Goal: Task Accomplishment & Management: Use online tool/utility

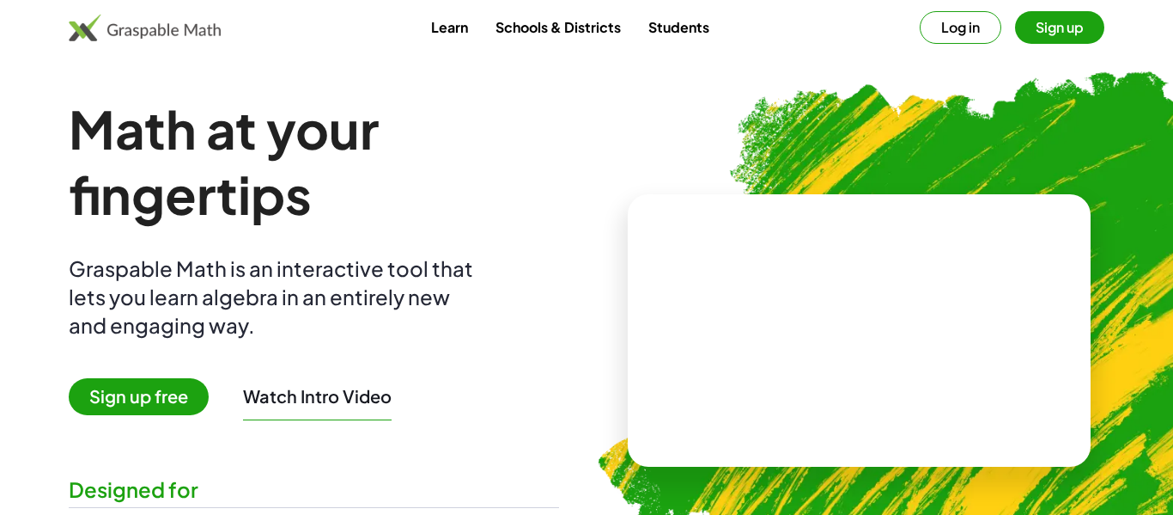
click at [185, 402] on span "Sign up free" at bounding box center [139, 396] width 140 height 37
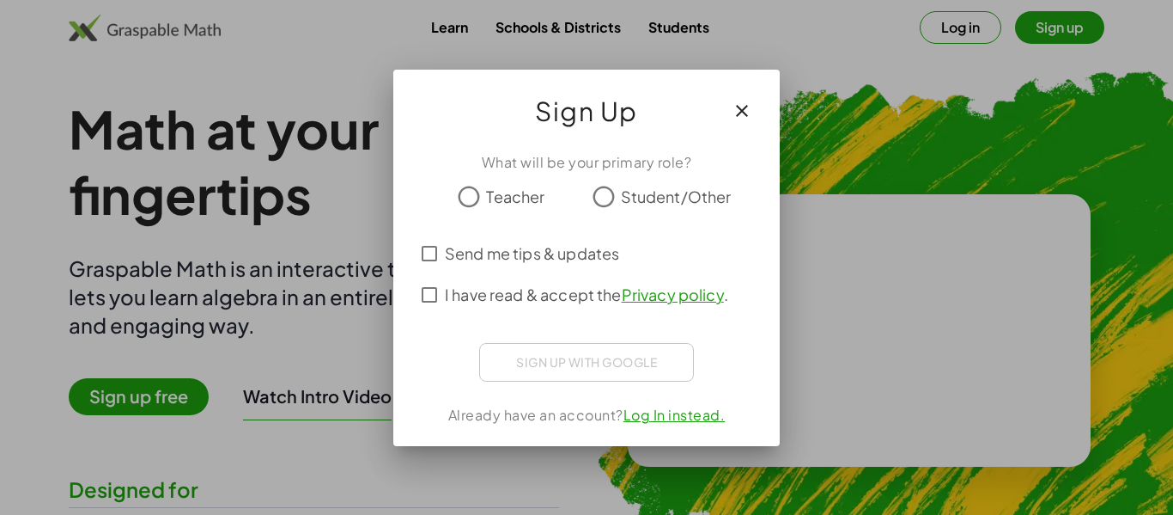
click at [643, 196] on span "Student/Other" at bounding box center [676, 196] width 111 height 23
click at [504, 302] on span "I have read & accept the Privacy policy ." at bounding box center [586, 294] width 283 height 23
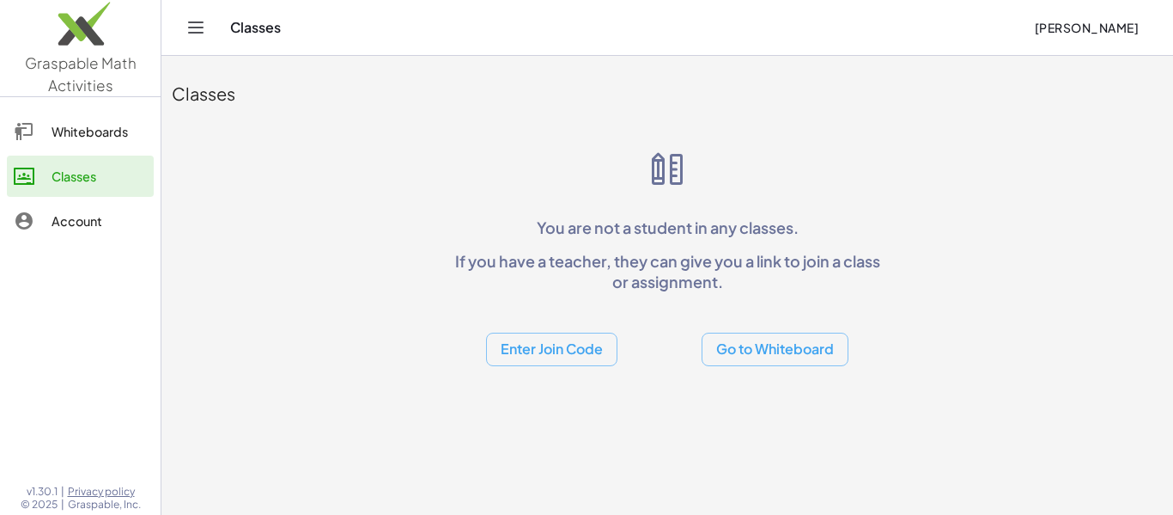
click at [72, 131] on div "Whiteboards" at bounding box center [99, 131] width 95 height 21
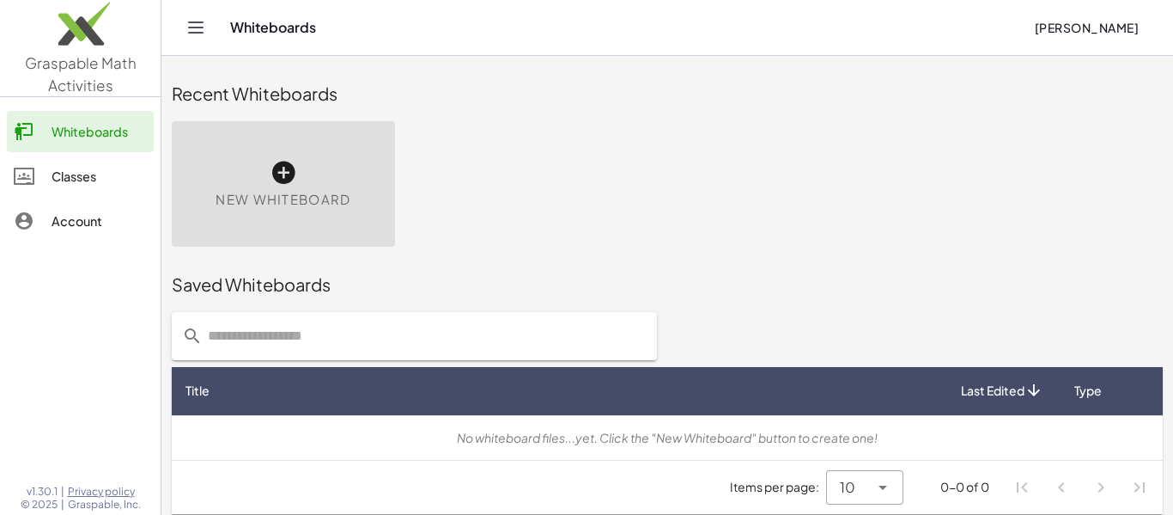
click at [237, 192] on span "New Whiteboard" at bounding box center [283, 200] width 135 height 20
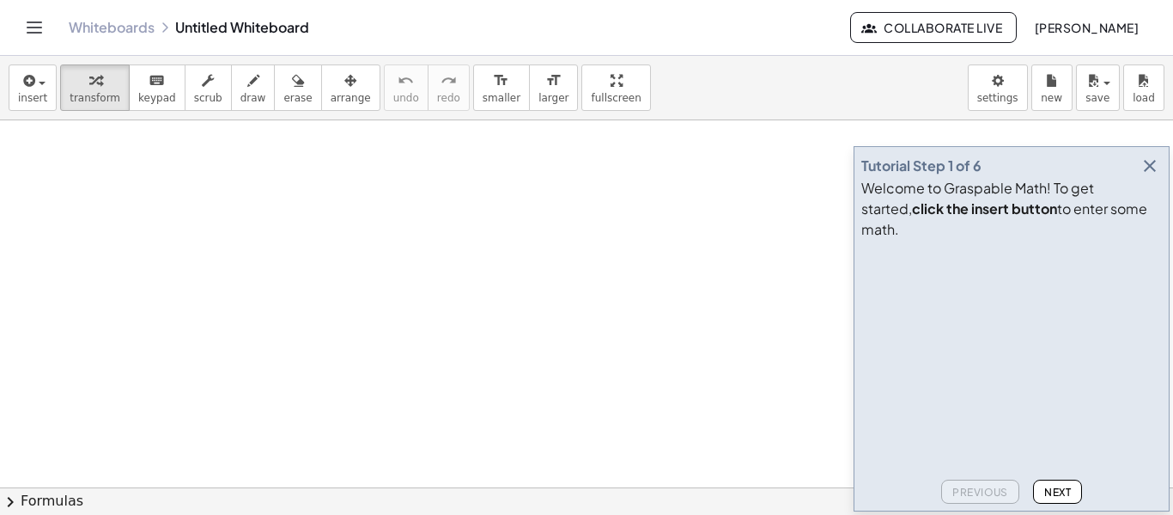
click at [1144, 176] on icon "button" at bounding box center [1150, 165] width 21 height 21
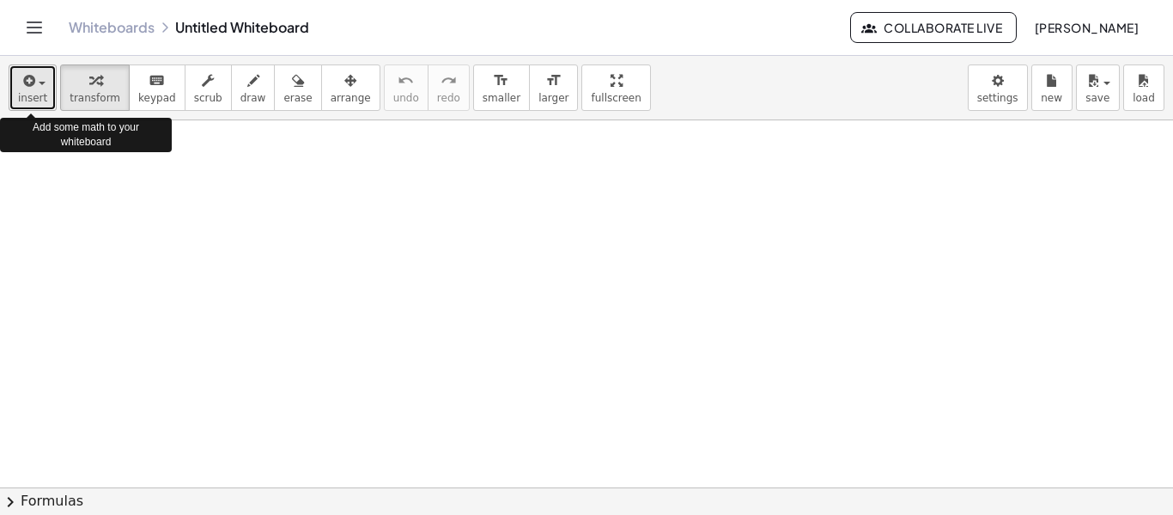
click at [32, 83] on icon "button" at bounding box center [27, 80] width 15 height 21
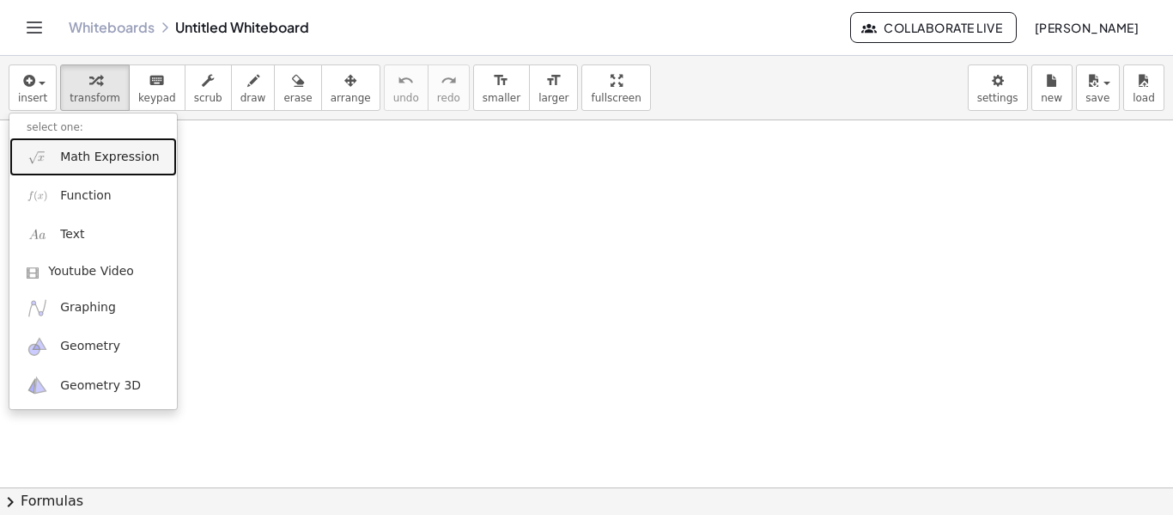
click at [70, 166] on link "Math Expression" at bounding box center [93, 156] width 168 height 39
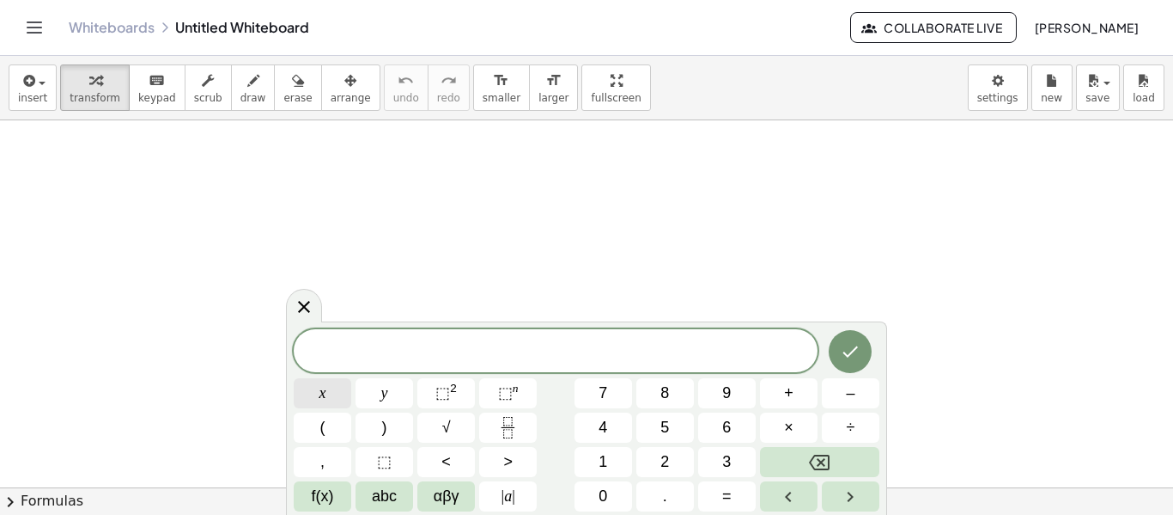
click at [329, 385] on button "x" at bounding box center [323, 393] width 58 height 30
click at [845, 356] on icon "Done" at bounding box center [850, 351] width 21 height 21
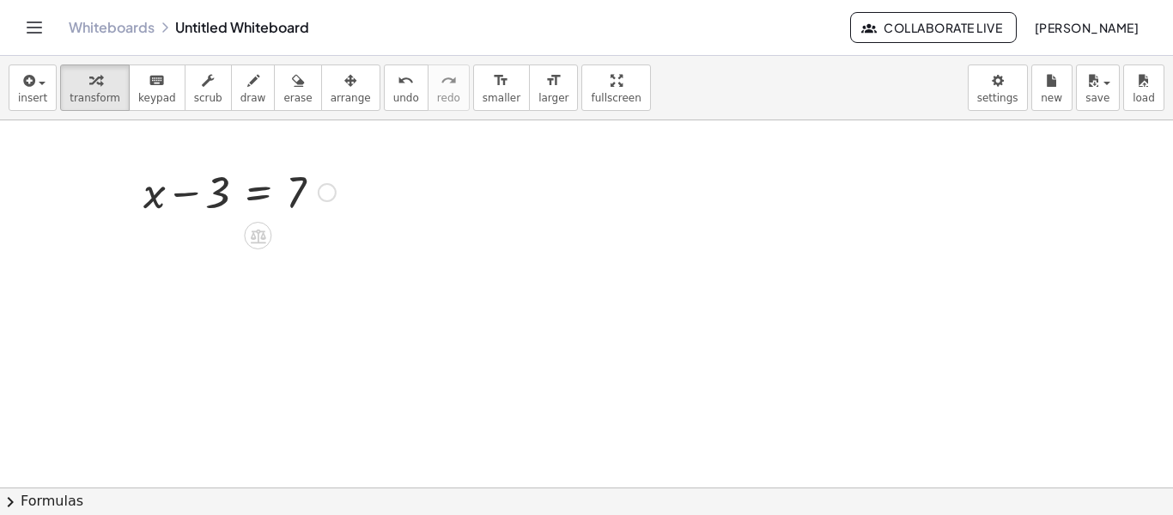
click at [224, 203] on div at bounding box center [240, 190] width 210 height 58
drag, startPoint x: 204, startPoint y: 196, endPoint x: 356, endPoint y: 196, distance: 152.0
click at [356, 196] on div "− 3 + x − 3 = 7" at bounding box center [586, 487] width 1173 height 734
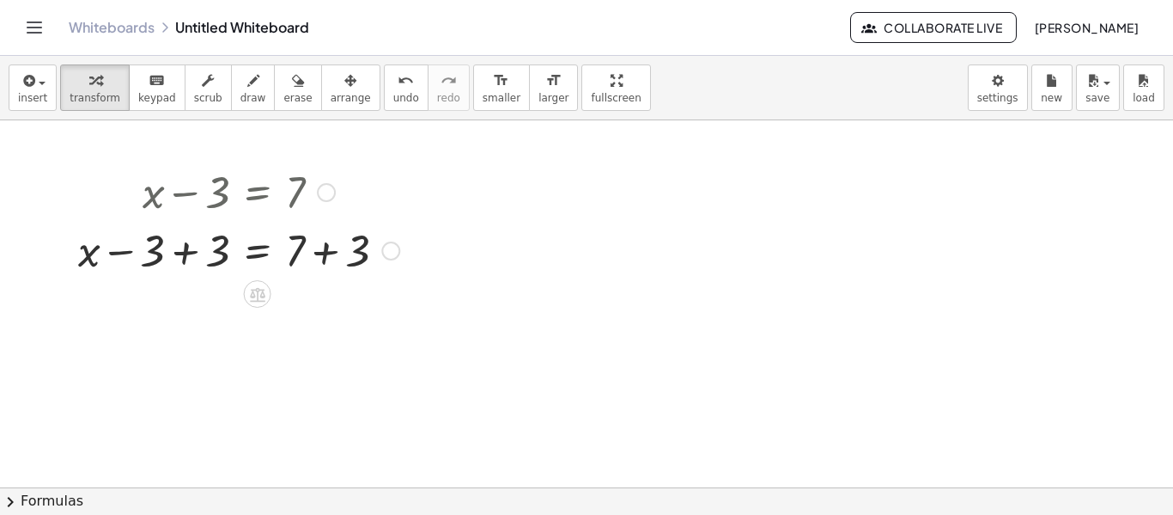
click at [182, 253] on div at bounding box center [239, 249] width 338 height 58
click at [182, 253] on div at bounding box center [272, 249] width 274 height 58
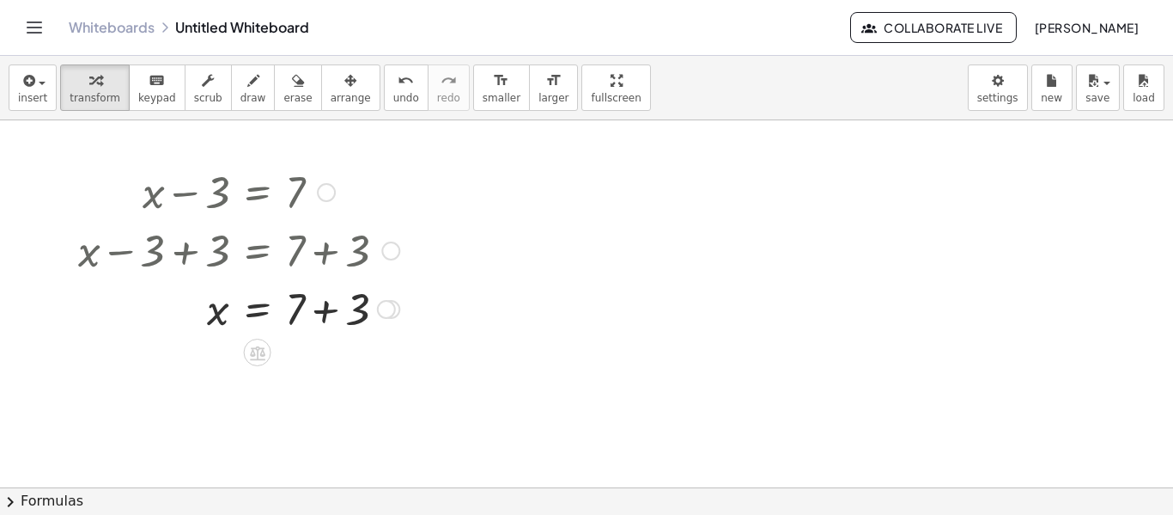
click at [335, 305] on div at bounding box center [239, 307] width 338 height 58
click at [258, 309] on div "x = 7 + + 3" at bounding box center [258, 309] width 0 height 0
click at [338, 314] on div "Transform line Copy line as LaTeX Copy derivation as LaTeX Expand new lines: On" at bounding box center [338, 309] width 19 height 19
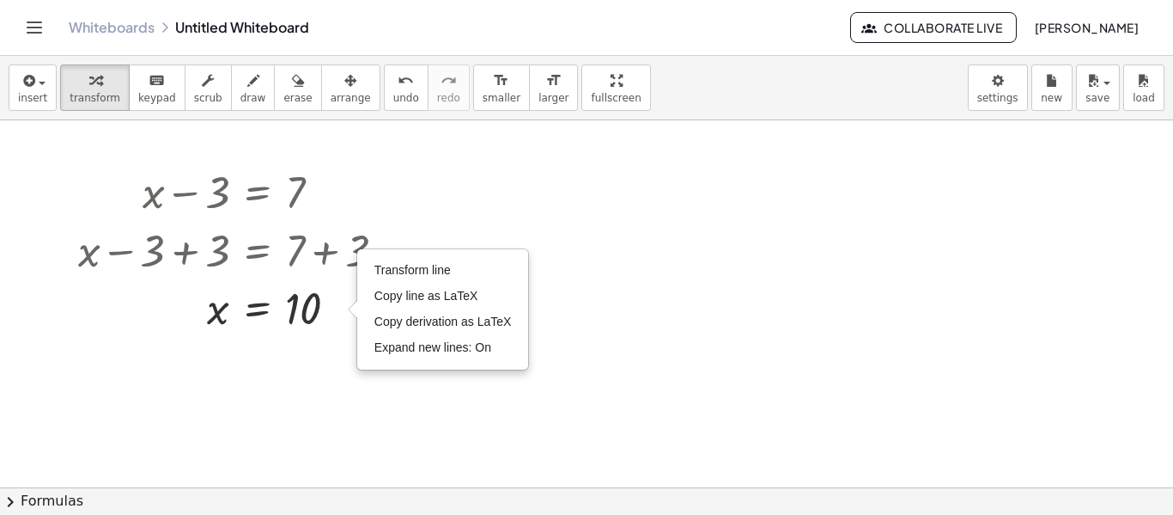
click at [326, 382] on div at bounding box center [586, 487] width 1173 height 734
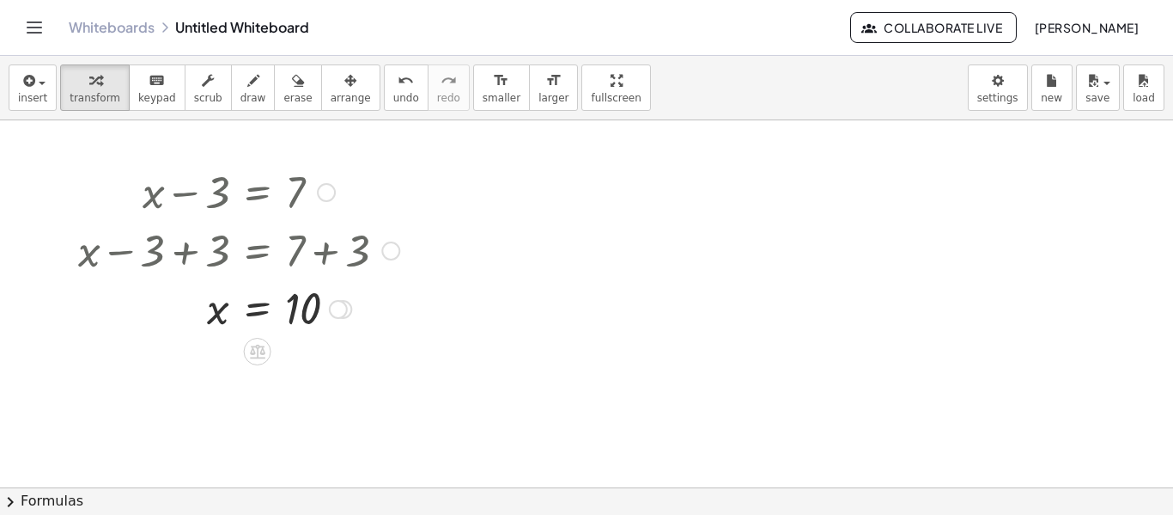
click at [255, 314] on div at bounding box center [239, 307] width 338 height 57
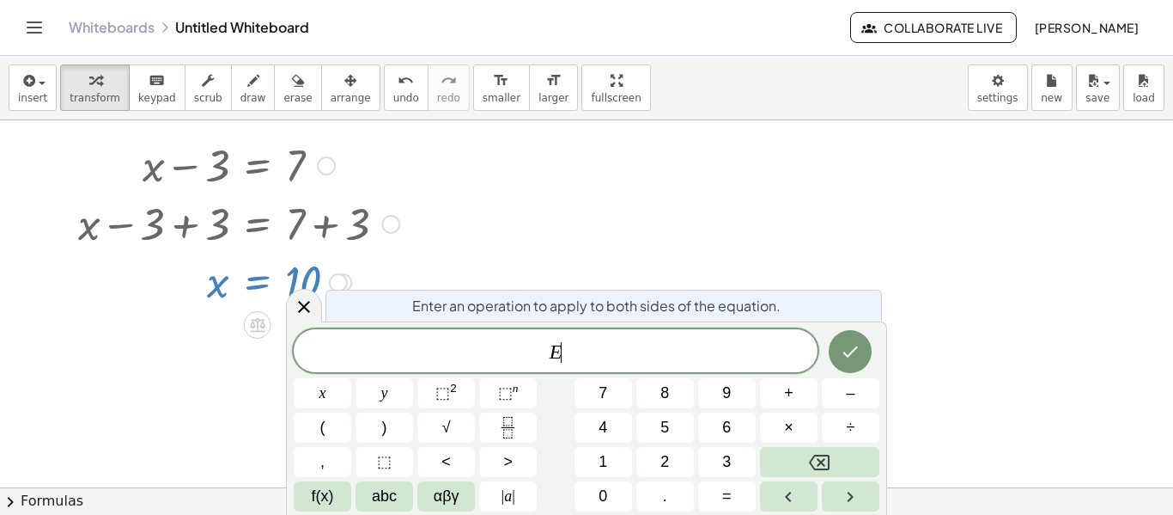
scroll to position [28, 0]
click at [838, 235] on div at bounding box center [586, 459] width 1173 height 734
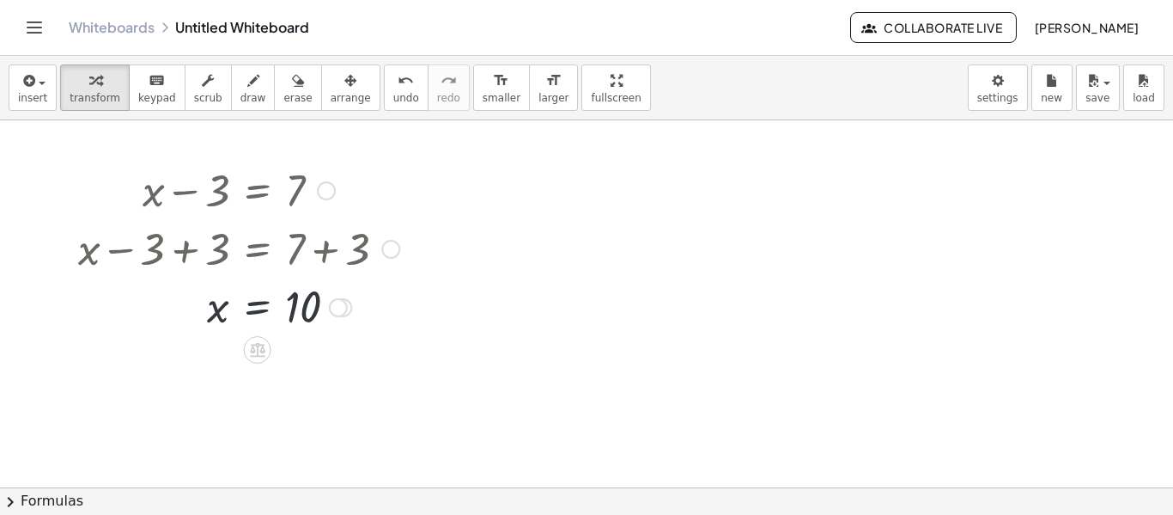
scroll to position [0, 0]
click at [539, 180] on div at bounding box center [586, 487] width 1173 height 734
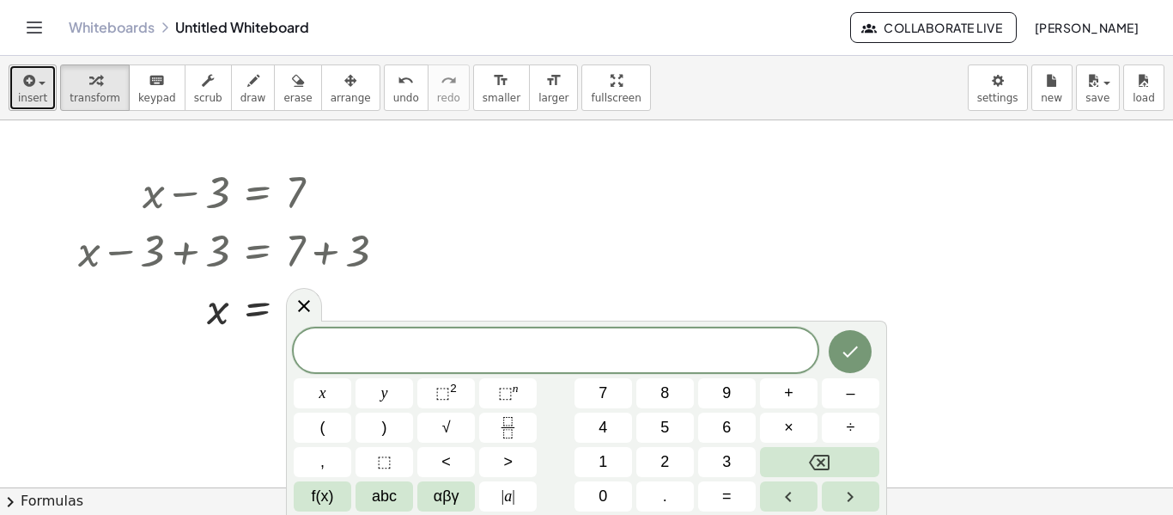
click at [15, 91] on button "insert" at bounding box center [33, 87] width 48 height 46
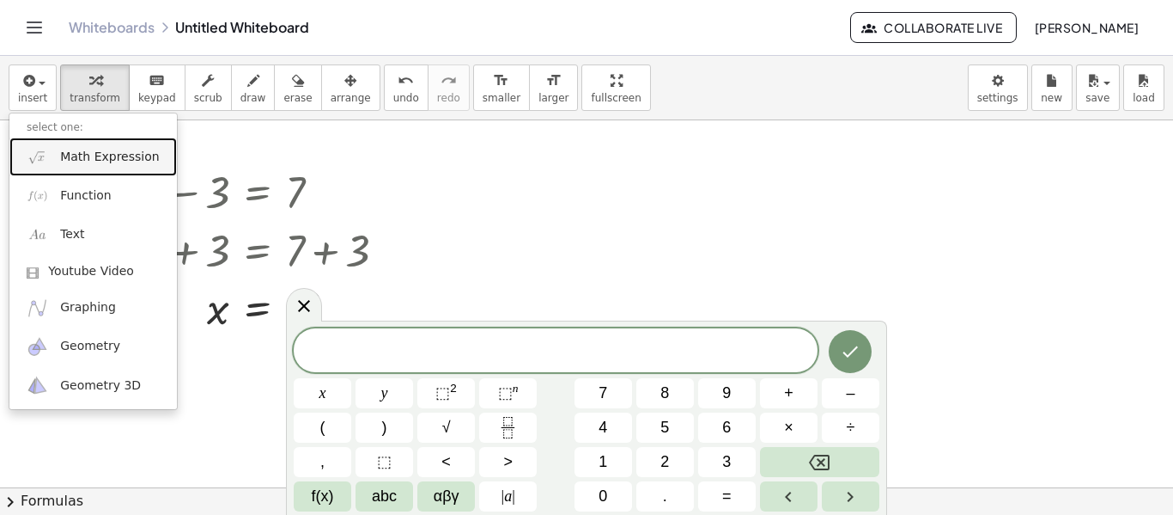
click at [70, 160] on span "Math Expression" at bounding box center [109, 157] width 99 height 17
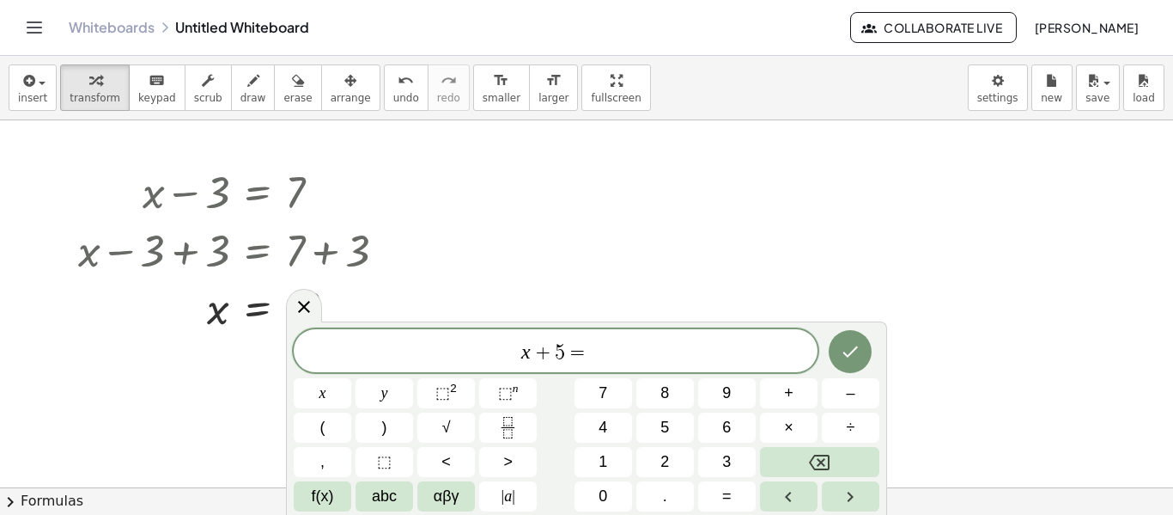
scroll to position [9, 0]
click at [850, 364] on button "Done" at bounding box center [850, 351] width 43 height 43
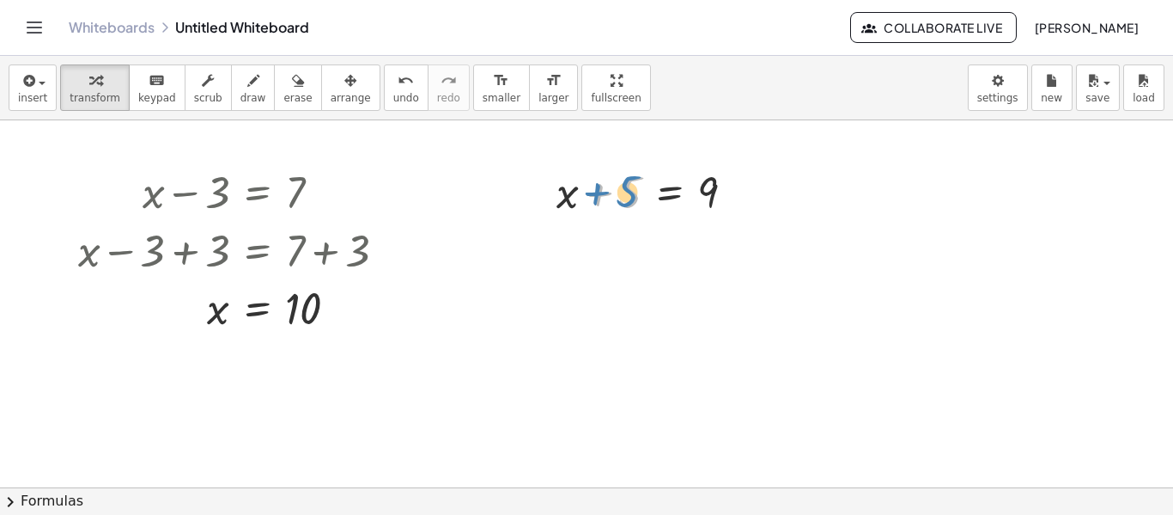
click at [610, 190] on div at bounding box center [653, 190] width 210 height 58
drag, startPoint x: 617, startPoint y: 195, endPoint x: 768, endPoint y: 196, distance: 151.2
click at [768, 196] on div "+ x − 3 = 7 + x − 3 + 3 = + 7 + 3 + x + 0 = + 7 + 3 x = + 7 + 3 x = 10 Transfor…" at bounding box center [586, 487] width 1173 height 734
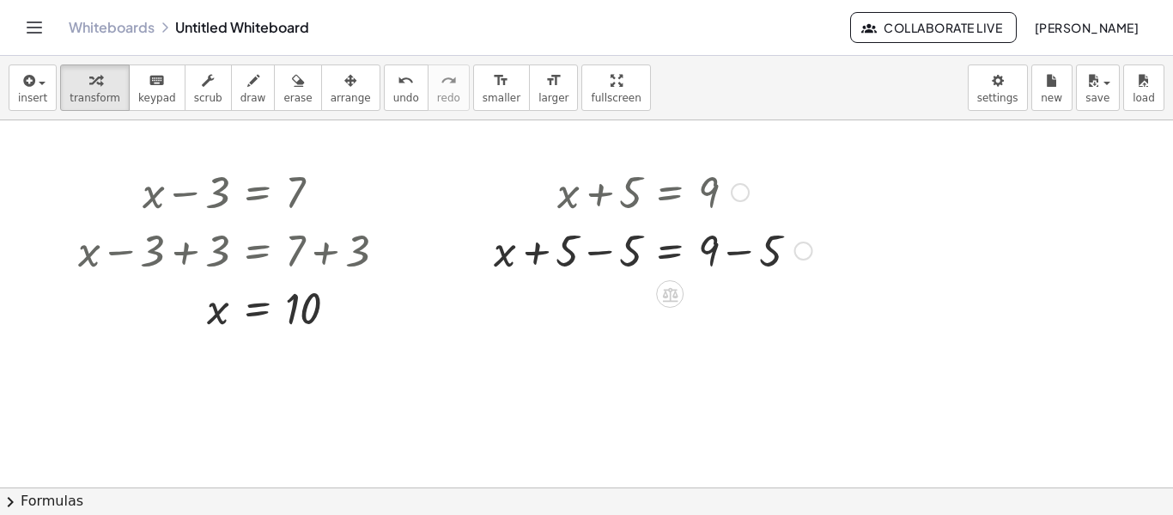
click at [588, 250] on div at bounding box center [653, 249] width 336 height 58
click at [588, 250] on div at bounding box center [684, 249] width 272 height 58
click at [739, 308] on div at bounding box center [653, 307] width 336 height 58
click at [670, 309] on div "x = 9 + − 5 4" at bounding box center [670, 309] width 0 height 0
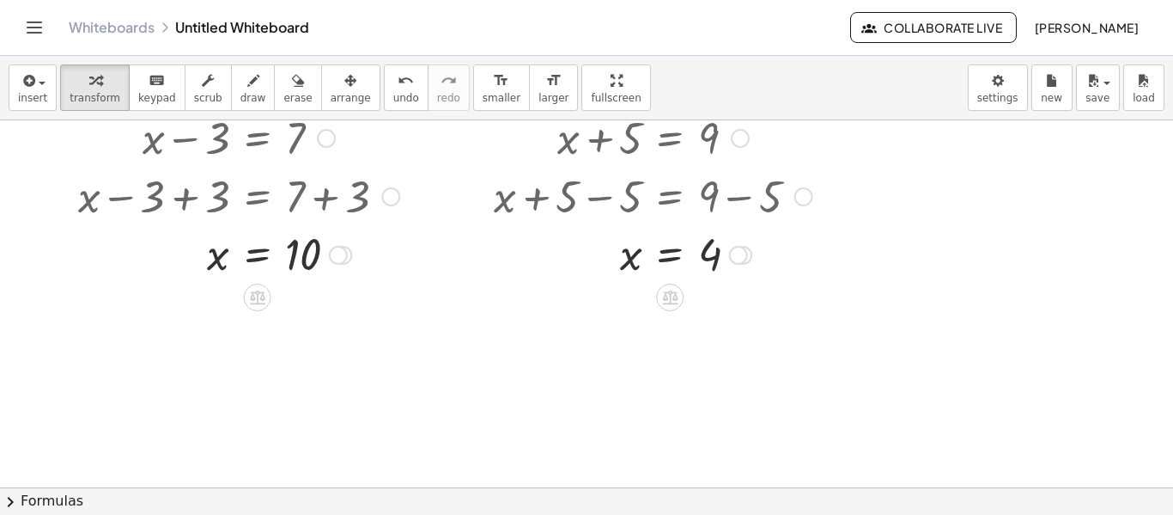
scroll to position [0, 0]
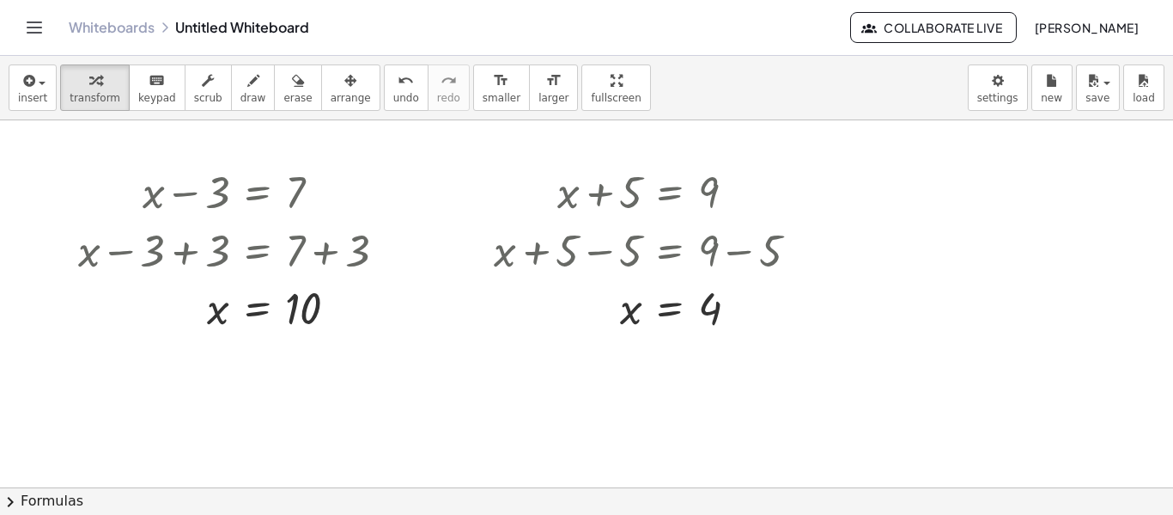
drag, startPoint x: 258, startPoint y: 194, endPoint x: 17, endPoint y: 174, distance: 241.3
click at [17, 174] on div "+ x − 3 = 7 + x − 3 + 3 = + 7 + 3 + x + 0 = + 7 + 3 x = + 7 + 3 x = 10 Transfor…" at bounding box center [586, 487] width 1173 height 734
click at [253, 309] on div at bounding box center [239, 307] width 338 height 57
click at [326, 197] on div at bounding box center [326, 192] width 19 height 19
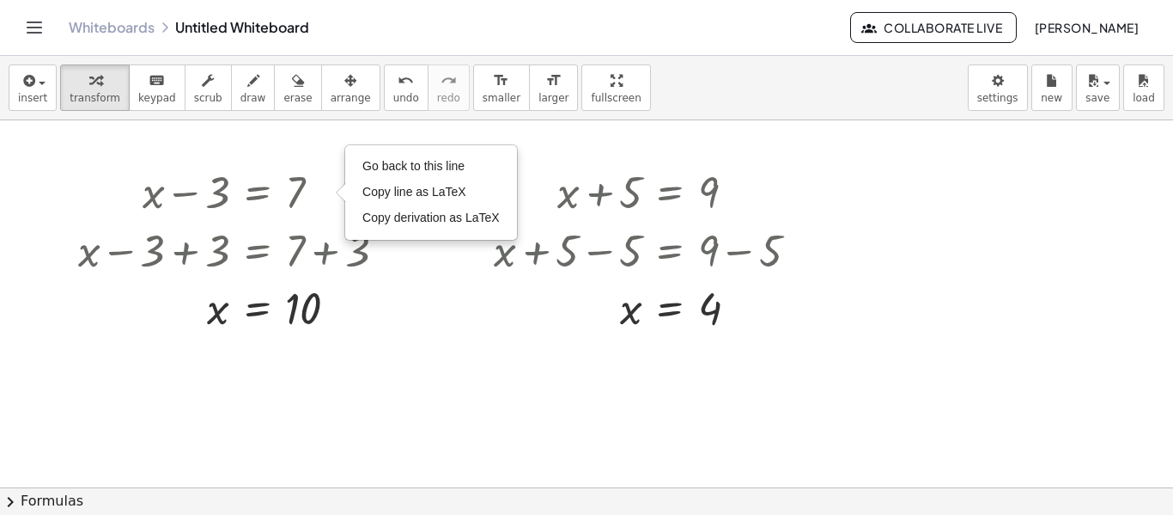
click at [453, 375] on div at bounding box center [586, 487] width 1173 height 734
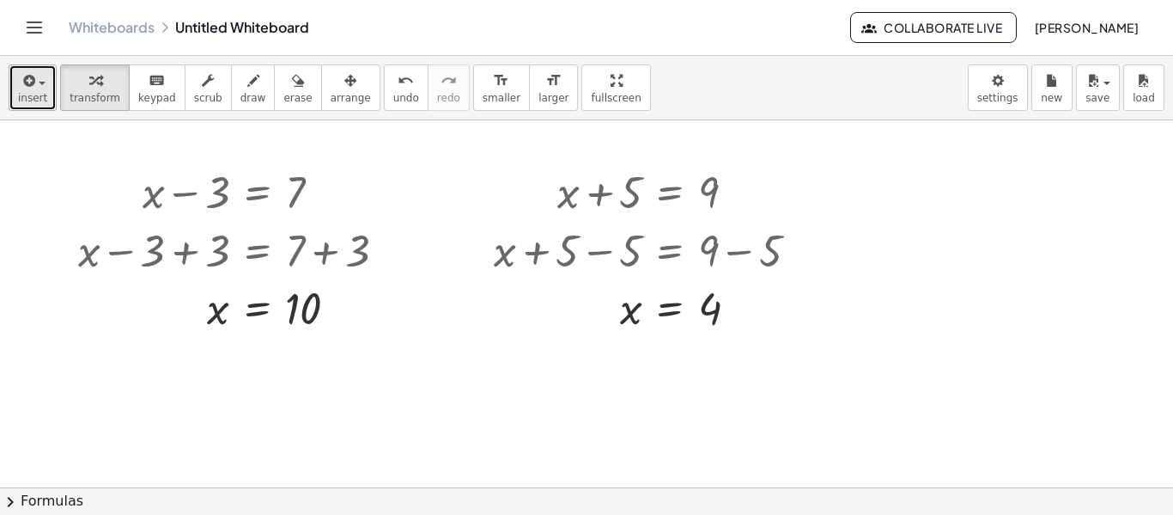
click at [30, 76] on icon "button" at bounding box center [27, 80] width 15 height 21
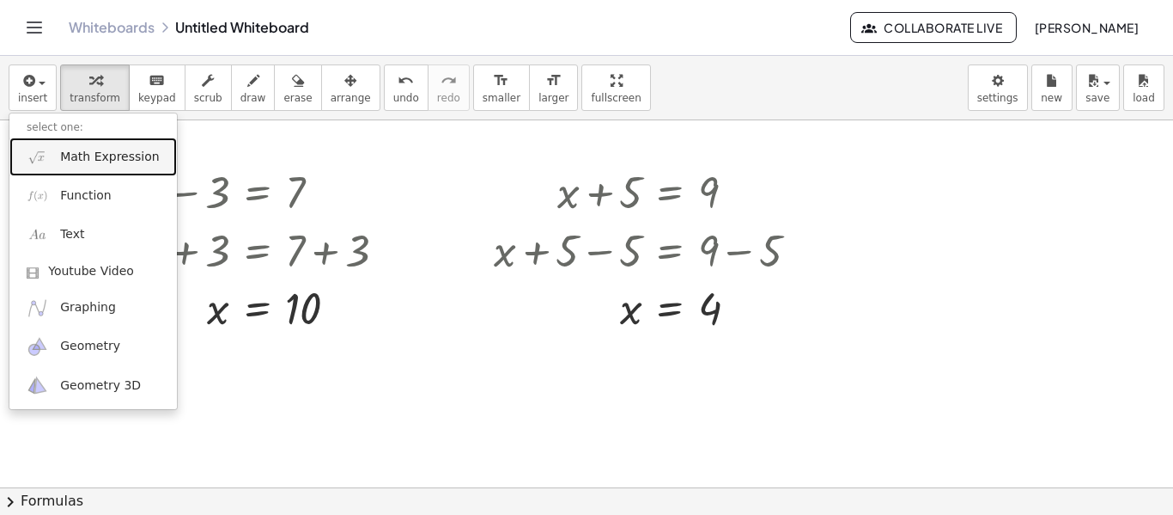
click at [57, 169] on link "Math Expression" at bounding box center [93, 156] width 168 height 39
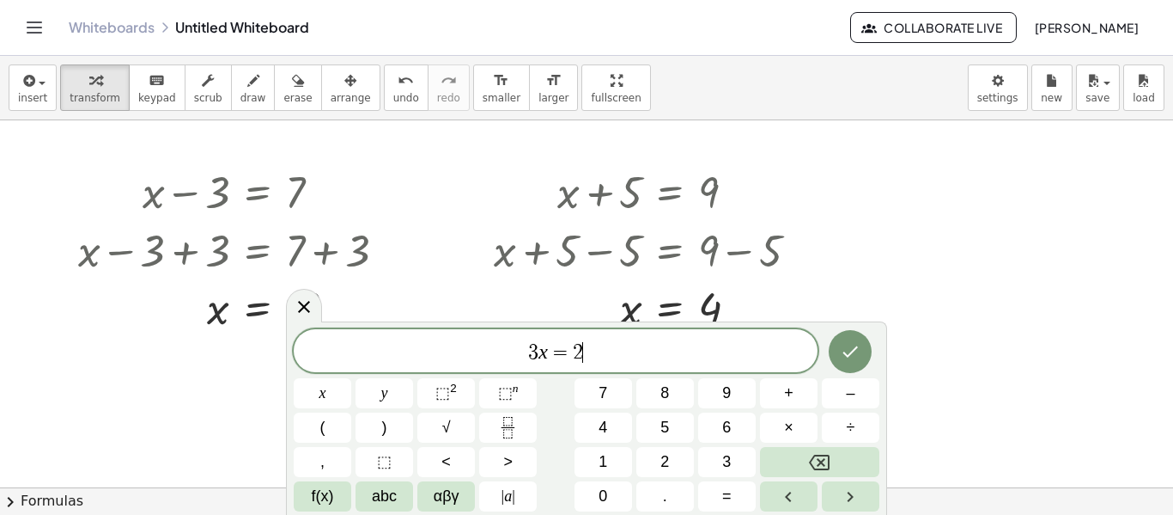
scroll to position [13, 0]
click at [838, 341] on button "Done" at bounding box center [850, 351] width 43 height 43
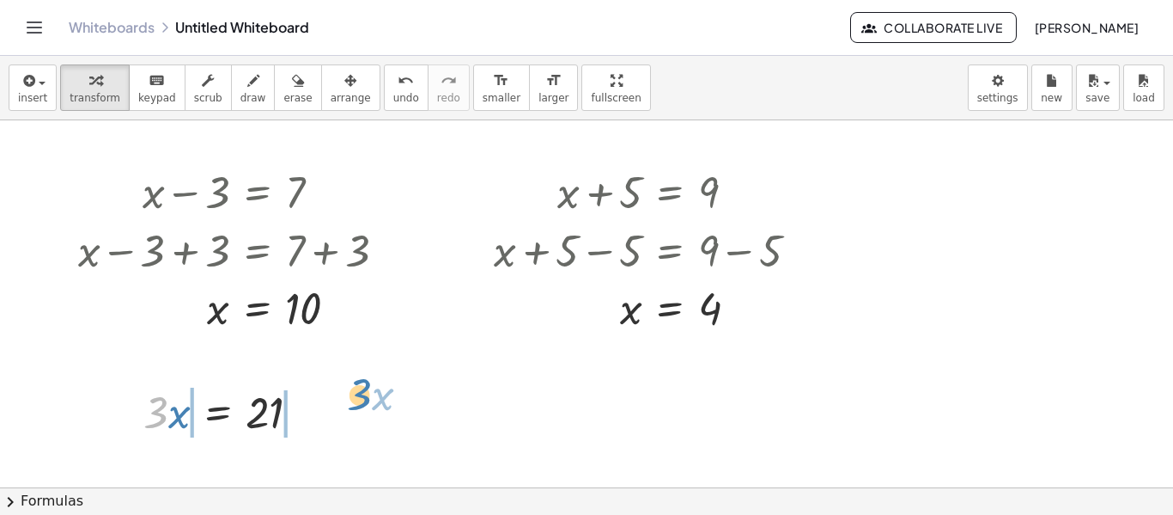
drag, startPoint x: 158, startPoint y: 416, endPoint x: 362, endPoint y: 398, distance: 204.4
click at [143, 417] on div at bounding box center [229, 410] width 362 height 58
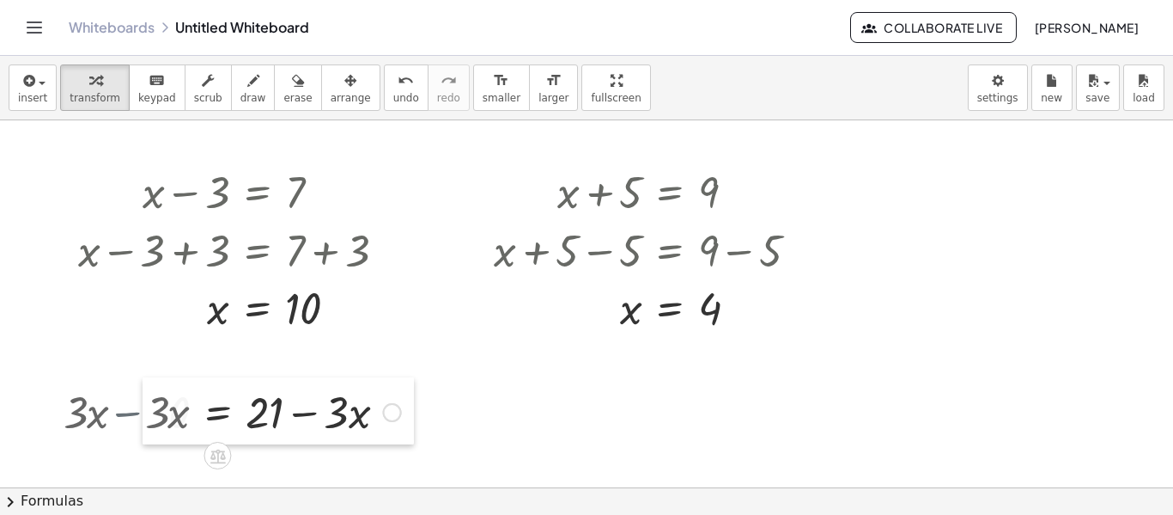
click at [143, 417] on div at bounding box center [156, 410] width 26 height 67
click at [175, 415] on div at bounding box center [285, 410] width 250 height 58
click at [185, 424] on div at bounding box center [285, 410] width 250 height 58
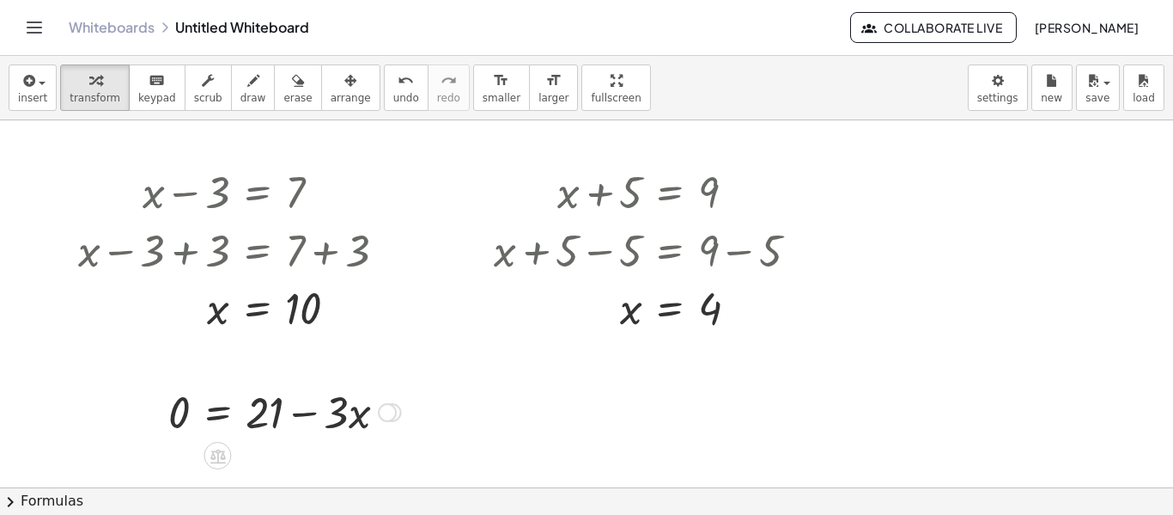
click at [317, 410] on div at bounding box center [285, 410] width 250 height 58
click at [334, 414] on div at bounding box center [285, 410] width 250 height 58
click at [183, 421] on div at bounding box center [285, 410] width 250 height 58
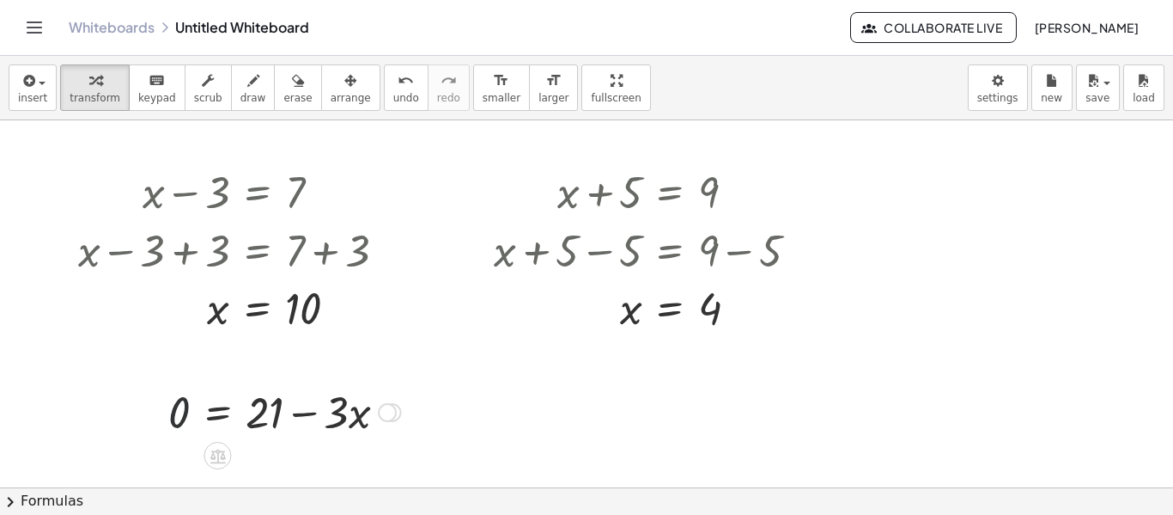
click at [183, 421] on div at bounding box center [285, 410] width 250 height 58
drag, startPoint x: 183, startPoint y: 421, endPoint x: 137, endPoint y: 415, distance: 46.8
click at [220, 448] on icon at bounding box center [218, 456] width 18 height 18
click at [155, 456] on div "+" at bounding box center [148, 455] width 27 height 27
click at [165, 412] on div at bounding box center [284, 410] width 416 height 58
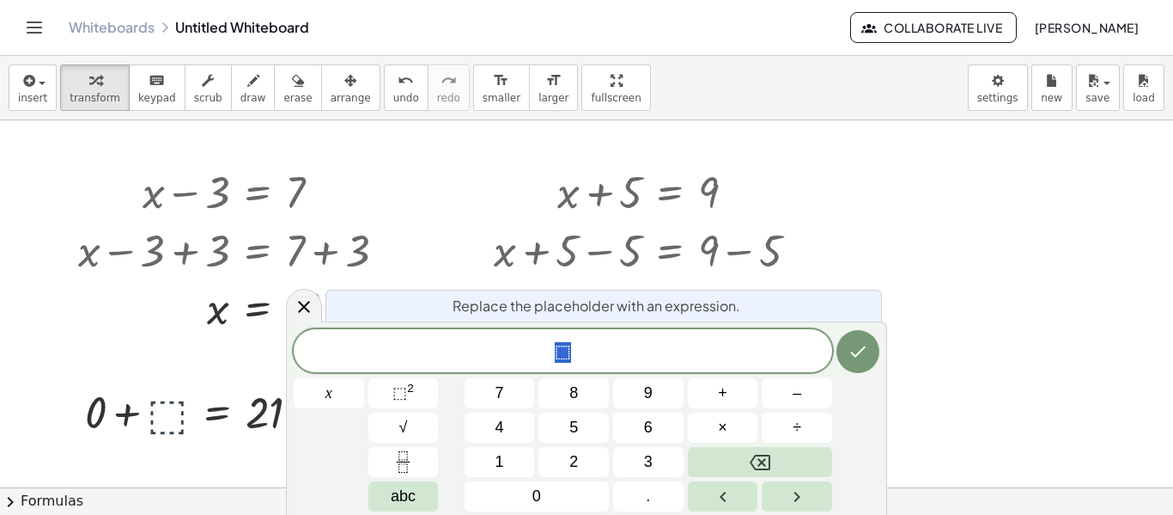
scroll to position [14, 0]
click at [864, 214] on div at bounding box center [586, 487] width 1173 height 734
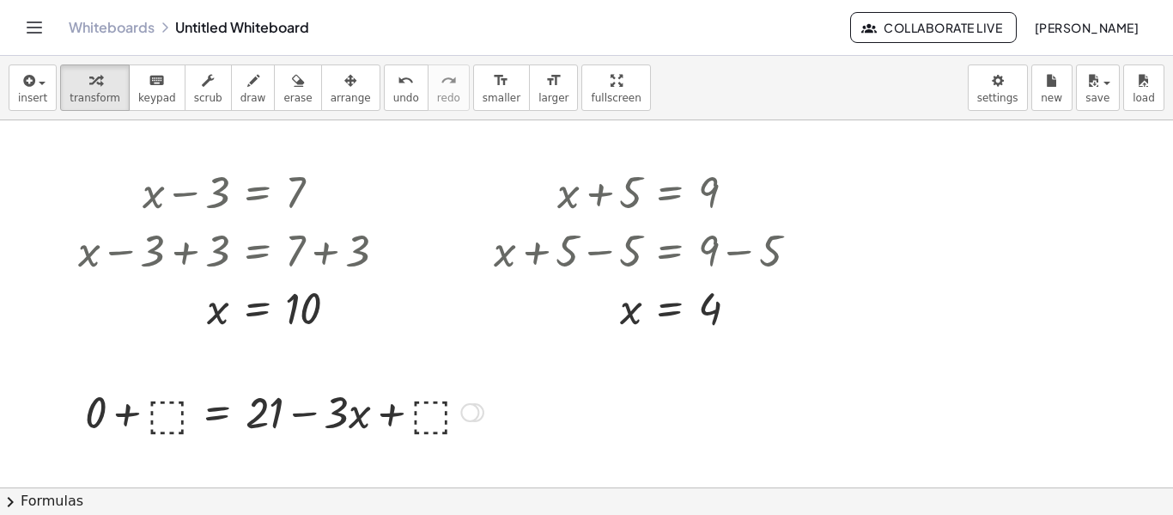
click at [266, 416] on div at bounding box center [284, 410] width 416 height 58
click at [67, 424] on div at bounding box center [72, 410] width 26 height 67
click at [88, 419] on div at bounding box center [284, 410] width 416 height 58
click at [88, 419] on div at bounding box center [586, 487] width 1173 height 734
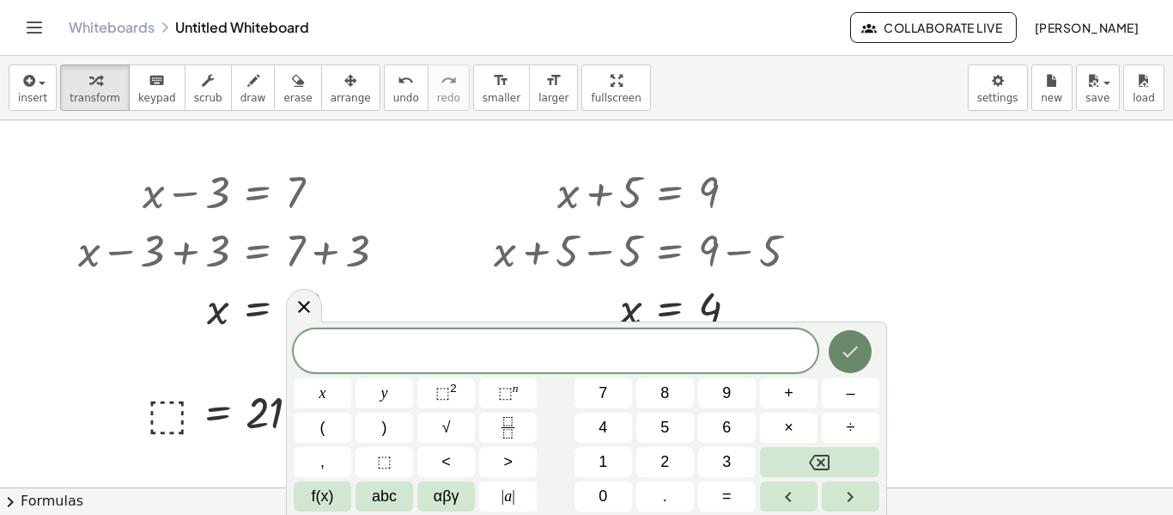
click at [844, 332] on button "Done" at bounding box center [850, 351] width 43 height 43
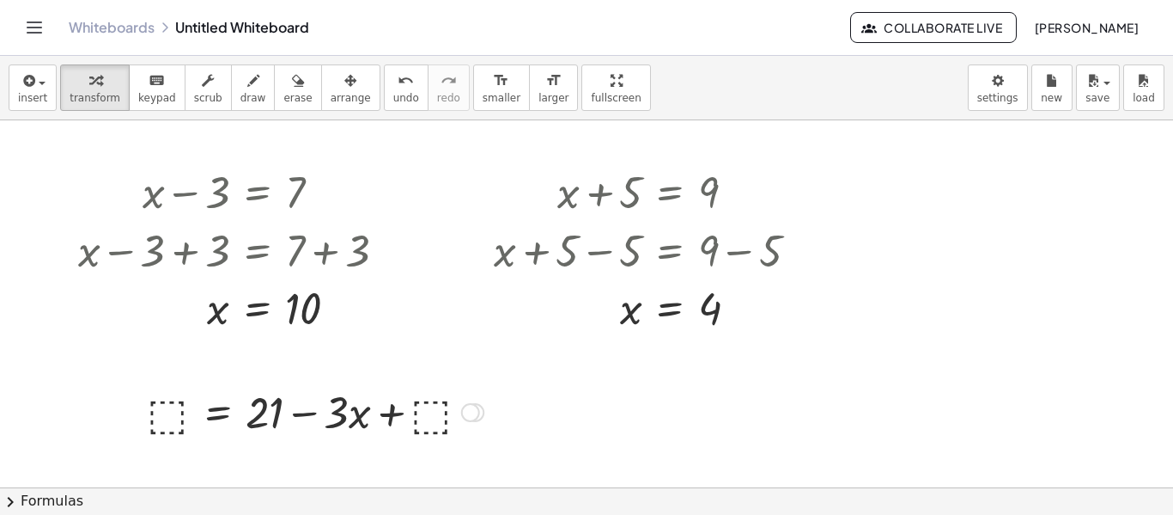
click at [470, 420] on div at bounding box center [470, 412] width 19 height 19
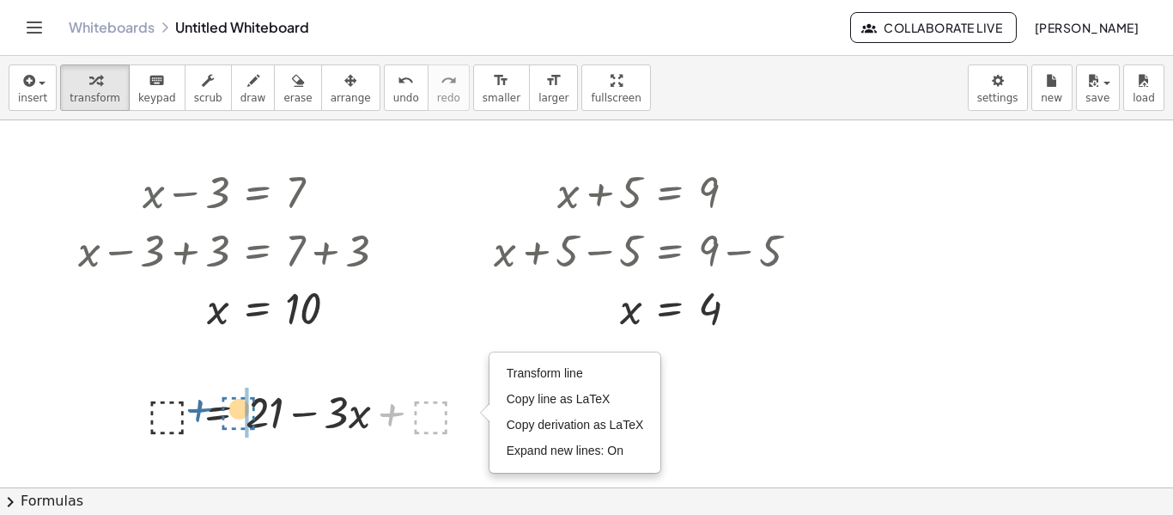
drag, startPoint x: 457, startPoint y: 421, endPoint x: 264, endPoint y: 419, distance: 193.3
click at [264, 419] on div at bounding box center [315, 410] width 354 height 58
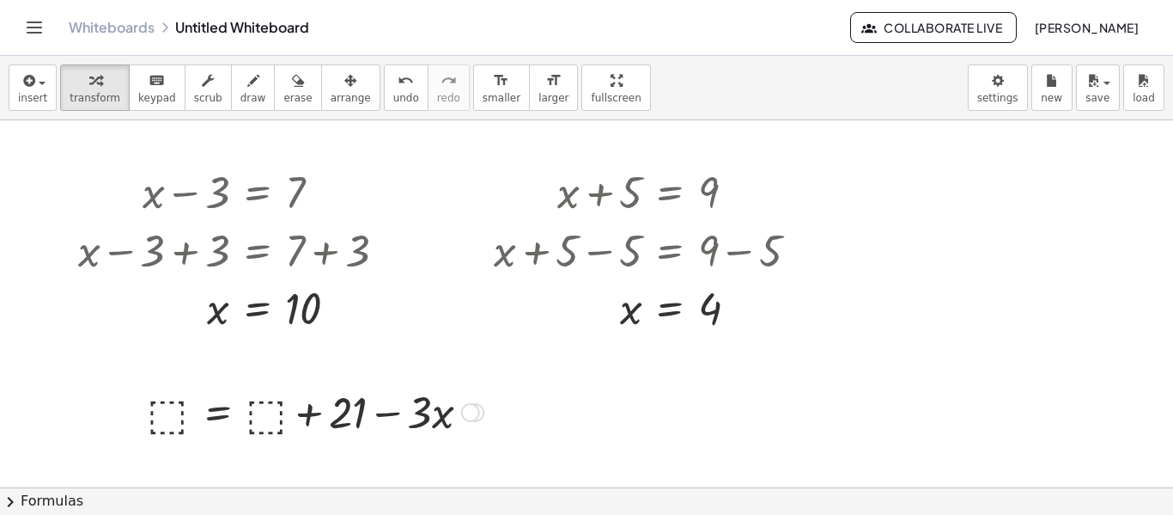
click at [424, 423] on div at bounding box center [315, 410] width 354 height 58
click at [453, 418] on div at bounding box center [315, 410] width 354 height 58
click at [467, 408] on div "Transform line Copy line as LaTeX Copy derivation as LaTeX Expand new lines: On" at bounding box center [470, 412] width 19 height 19
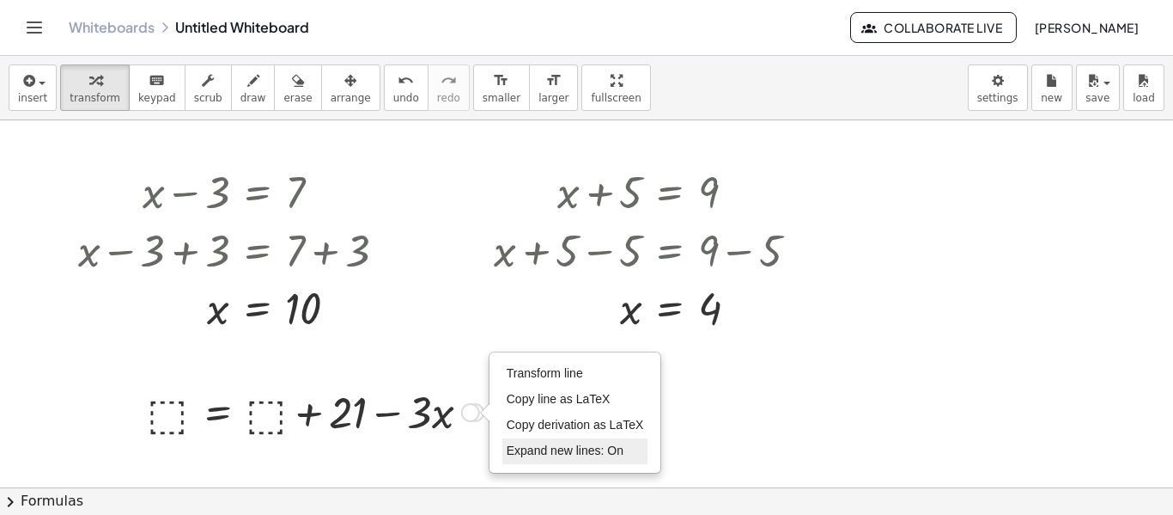
click at [507, 448] on span "Expand new lines: On" at bounding box center [565, 450] width 117 height 14
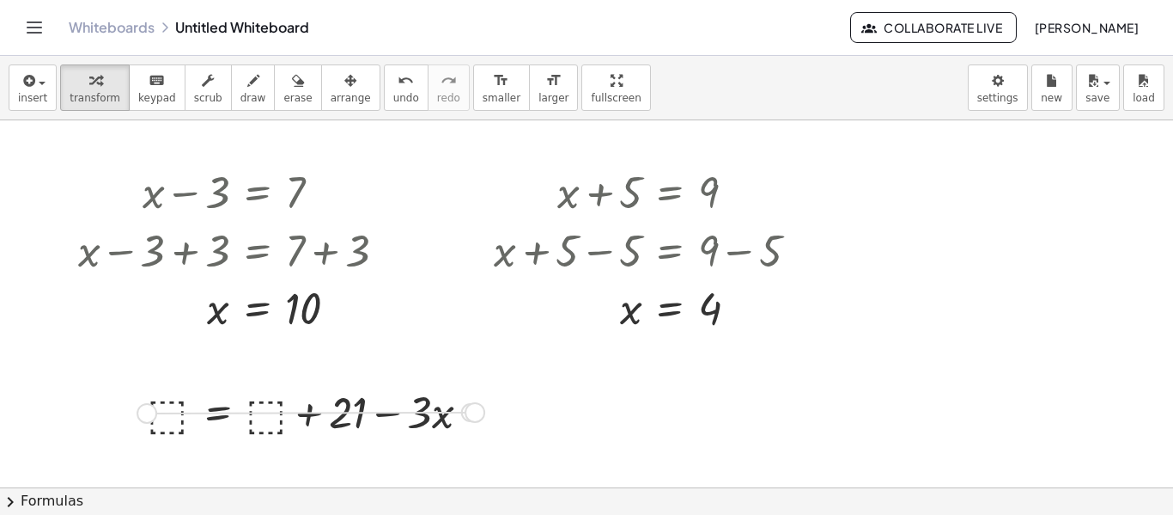
drag, startPoint x: 477, startPoint y: 420, endPoint x: 142, endPoint y: 421, distance: 335.0
click at [142, 421] on div "· 3 · x = 21 + · 3 · x − · 3 · x = + 21 − · 3 · x 0 = + 21 − · 3 · x + 0 + ⬚ = …" at bounding box center [308, 410] width 375 height 67
click at [292, 82] on icon "button" at bounding box center [298, 80] width 12 height 21
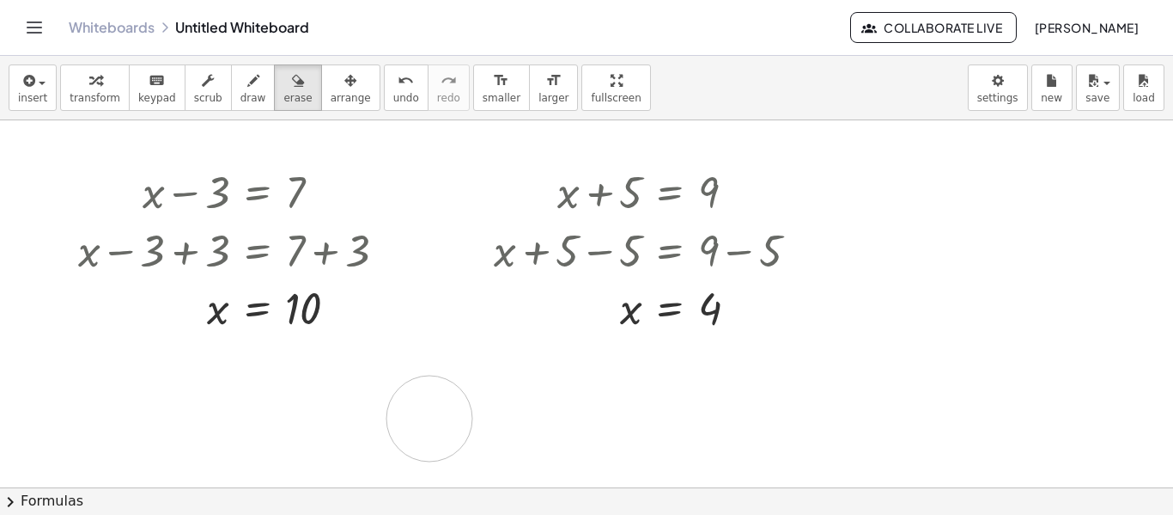
drag, startPoint x: 145, startPoint y: 393, endPoint x: 430, endPoint y: 418, distance: 286.3
click at [430, 418] on div at bounding box center [586, 487] width 1173 height 734
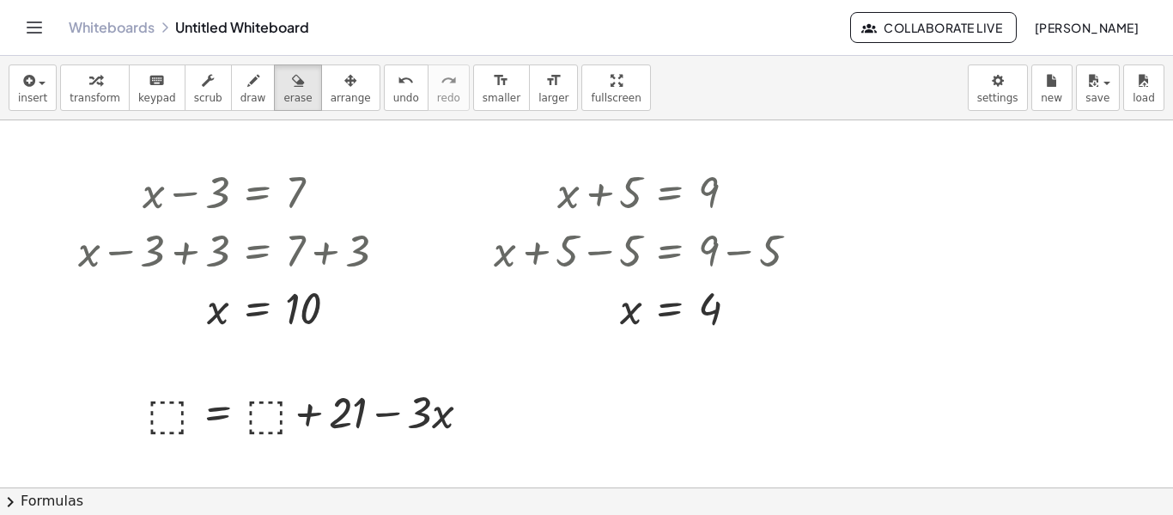
click at [429, 418] on div at bounding box center [586, 487] width 1173 height 734
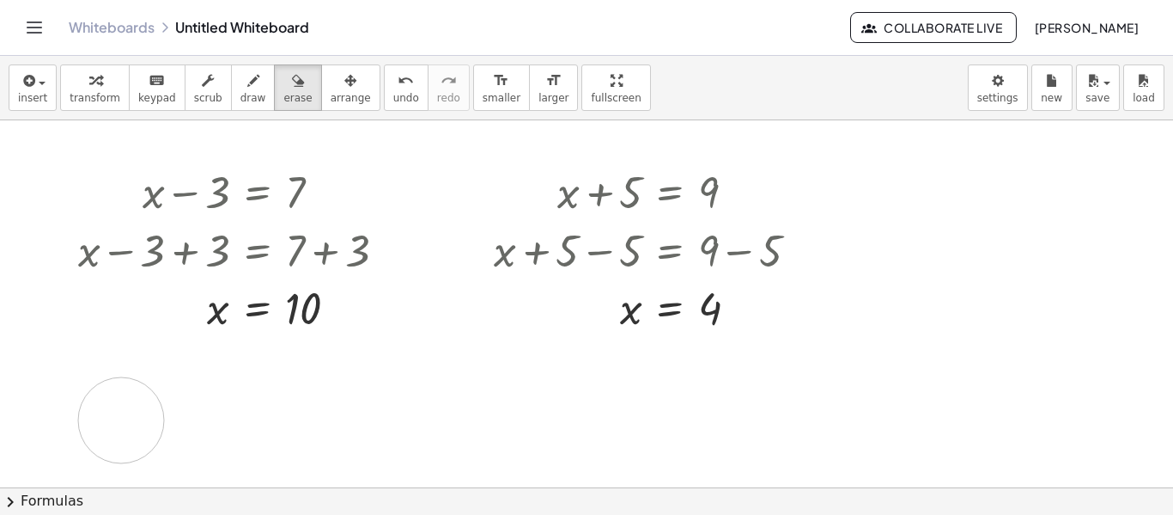
drag, startPoint x: 405, startPoint y: 417, endPoint x: 121, endPoint y: 421, distance: 284.4
click at [121, 421] on div at bounding box center [586, 487] width 1173 height 734
drag, startPoint x: 127, startPoint y: 403, endPoint x: 51, endPoint y: 411, distance: 76.9
click at [51, 411] on div at bounding box center [586, 487] width 1173 height 734
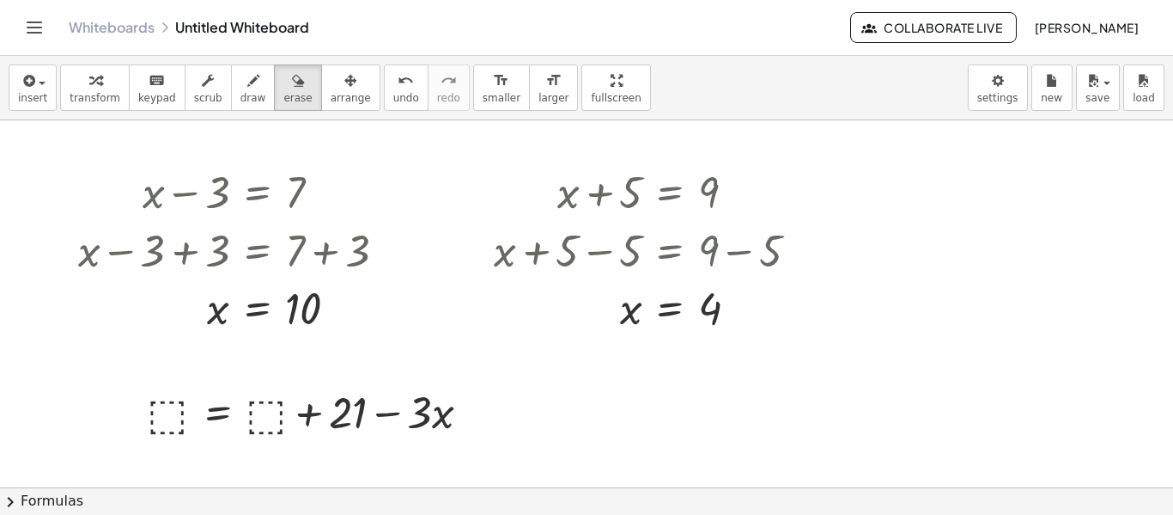
click at [185, 414] on div at bounding box center [586, 487] width 1173 height 734
click at [379, 394] on div at bounding box center [586, 487] width 1173 height 734
drag, startPoint x: 165, startPoint y: 413, endPoint x: 183, endPoint y: 432, distance: 26.1
click at [183, 432] on div at bounding box center [586, 487] width 1173 height 734
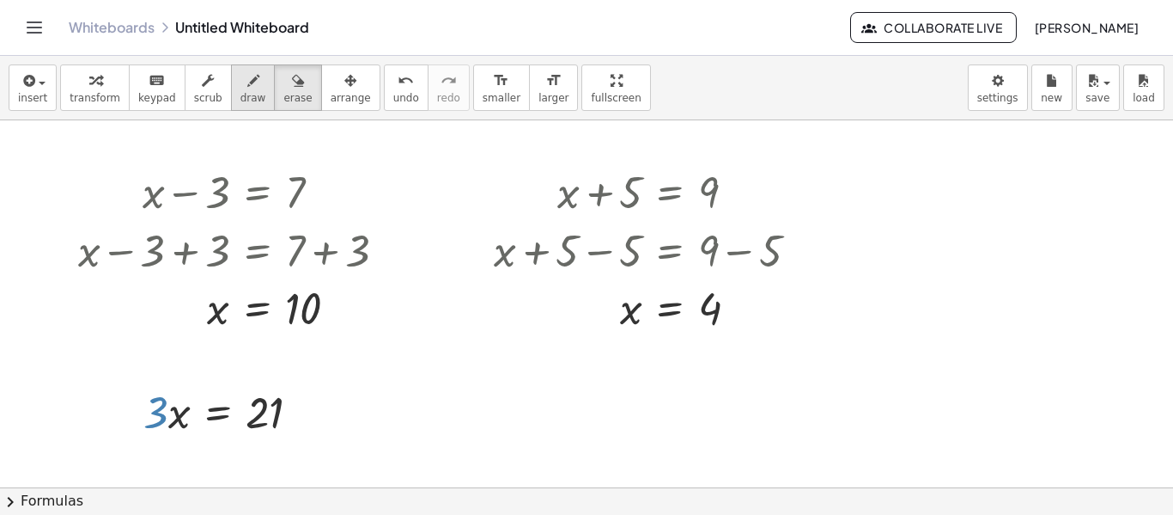
click at [247, 75] on icon "button" at bounding box center [253, 80] width 12 height 21
drag, startPoint x: 162, startPoint y: 401, endPoint x: 171, endPoint y: 423, distance: 23.1
click at [171, 423] on div at bounding box center [586, 487] width 1173 height 734
click at [384, 107] on button "undo undo" at bounding box center [406, 87] width 45 height 46
click at [149, 84] on icon "keyboard" at bounding box center [157, 80] width 16 height 21
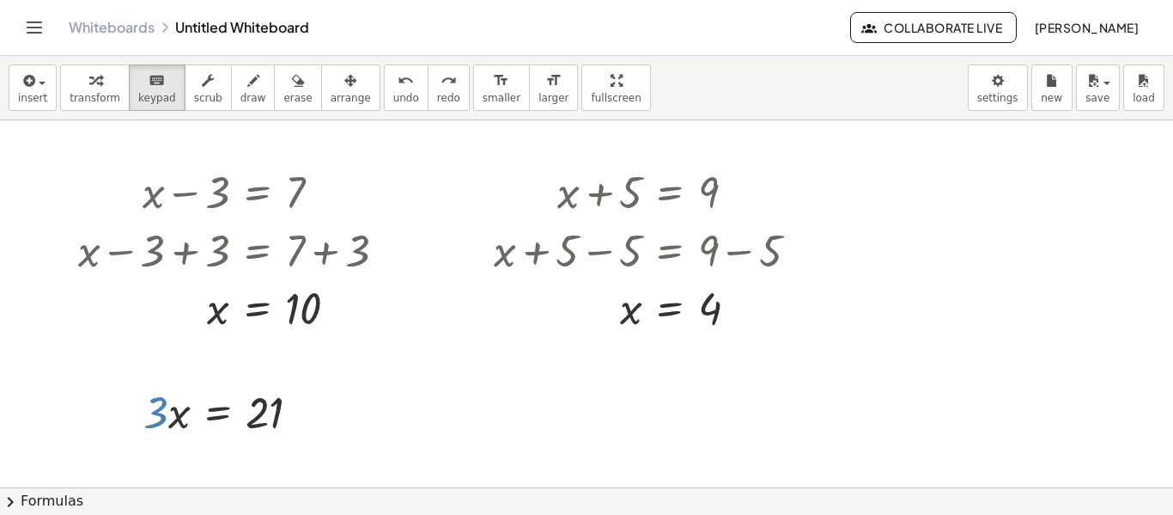
click at [405, 399] on div at bounding box center [586, 487] width 1173 height 734
drag, startPoint x: 272, startPoint y: 401, endPoint x: 345, endPoint y: 411, distance: 73.6
drag, startPoint x: 151, startPoint y: 423, endPoint x: 278, endPoint y: 427, distance: 127.2
click at [376, 422] on div at bounding box center [586, 487] width 1173 height 734
drag, startPoint x: 165, startPoint y: 412, endPoint x: 149, endPoint y: 410, distance: 16.5
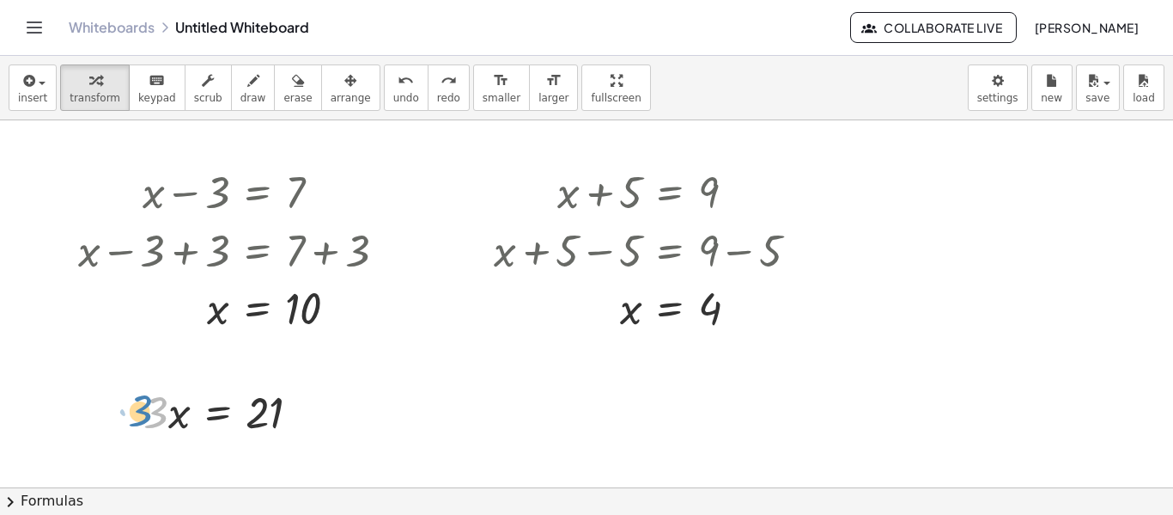
click at [149, 410] on div at bounding box center [229, 410] width 188 height 58
drag, startPoint x: 160, startPoint y: 414, endPoint x: 343, endPoint y: 417, distance: 183.0
click at [245, 421] on div at bounding box center [229, 410] width 362 height 58
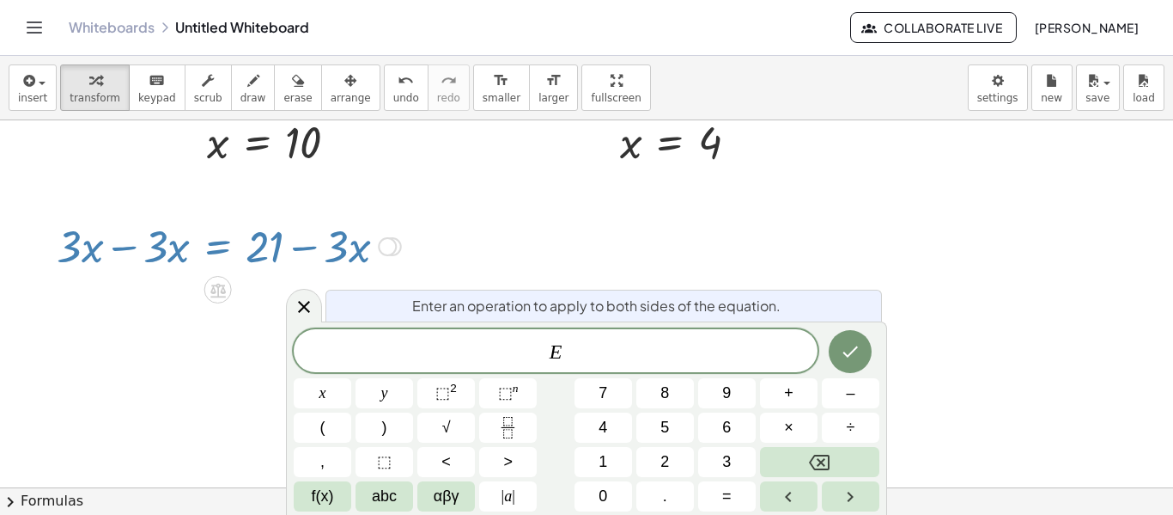
click at [269, 400] on div at bounding box center [586, 321] width 1173 height 734
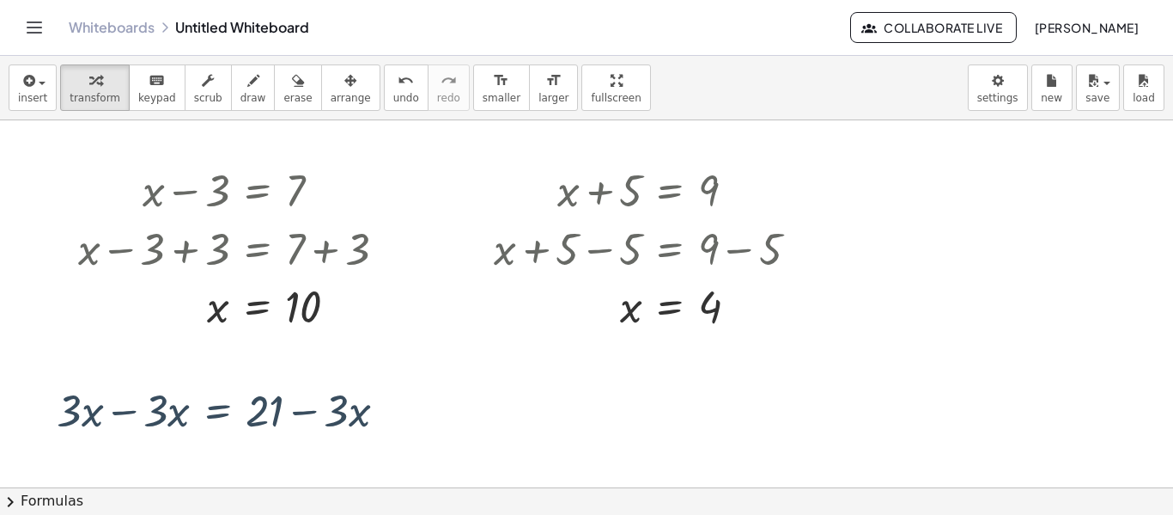
scroll to position [0, 0]
click at [323, 406] on div at bounding box center [229, 410] width 362 height 58
click at [351, 411] on div at bounding box center [229, 410] width 362 height 58
click at [369, 423] on div at bounding box center [229, 410] width 362 height 58
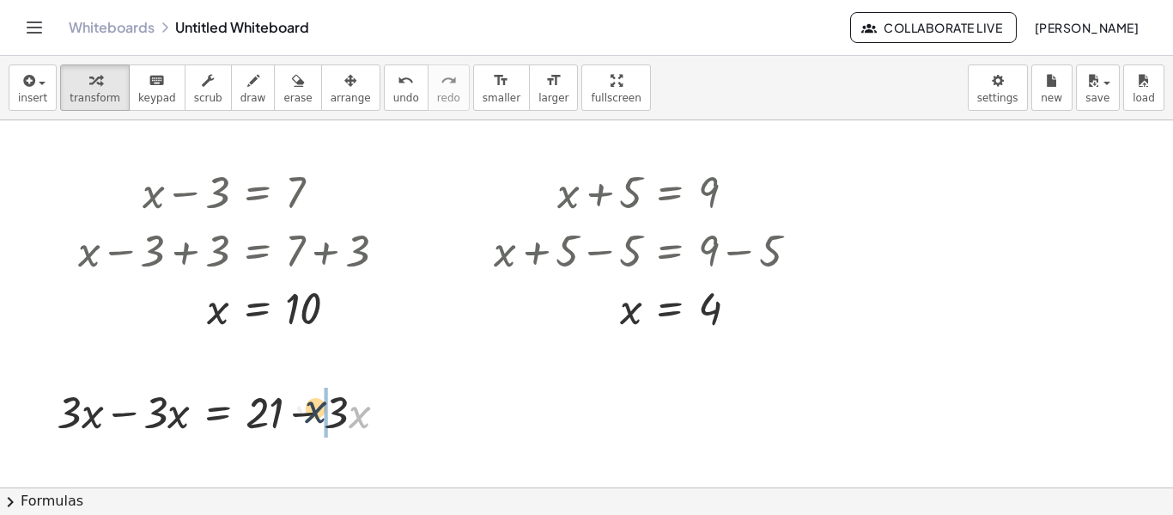
drag, startPoint x: 369, startPoint y: 423, endPoint x: 324, endPoint y: 418, distance: 45.7
drag, startPoint x: 334, startPoint y: 421, endPoint x: 612, endPoint y: 376, distance: 281.9
drag, startPoint x: 338, startPoint y: 413, endPoint x: 93, endPoint y: 430, distance: 245.4
click at [93, 430] on div at bounding box center [229, 410] width 362 height 58
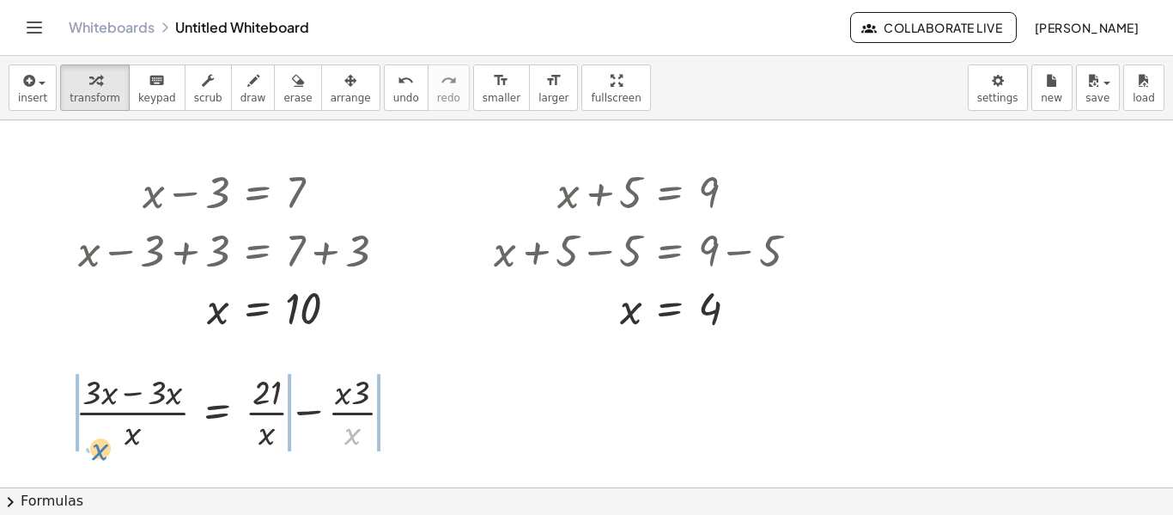
drag, startPoint x: 347, startPoint y: 430, endPoint x: 94, endPoint y: 446, distance: 253.0
click at [94, 446] on div at bounding box center [241, 411] width 349 height 86
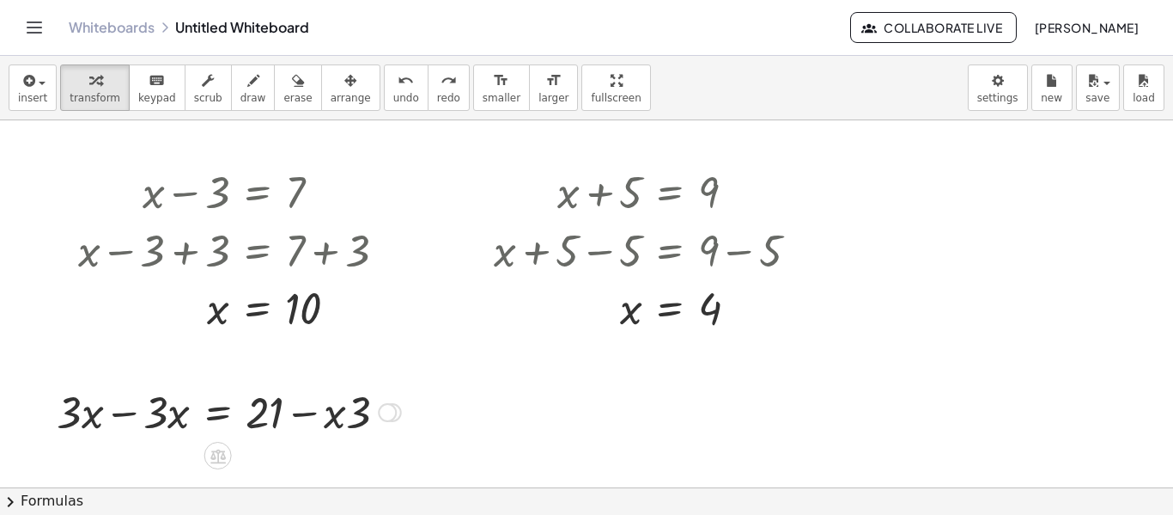
click at [146, 424] on div at bounding box center [229, 410] width 362 height 58
click at [153, 423] on div at bounding box center [229, 410] width 362 height 58
click at [162, 417] on div at bounding box center [229, 410] width 362 height 58
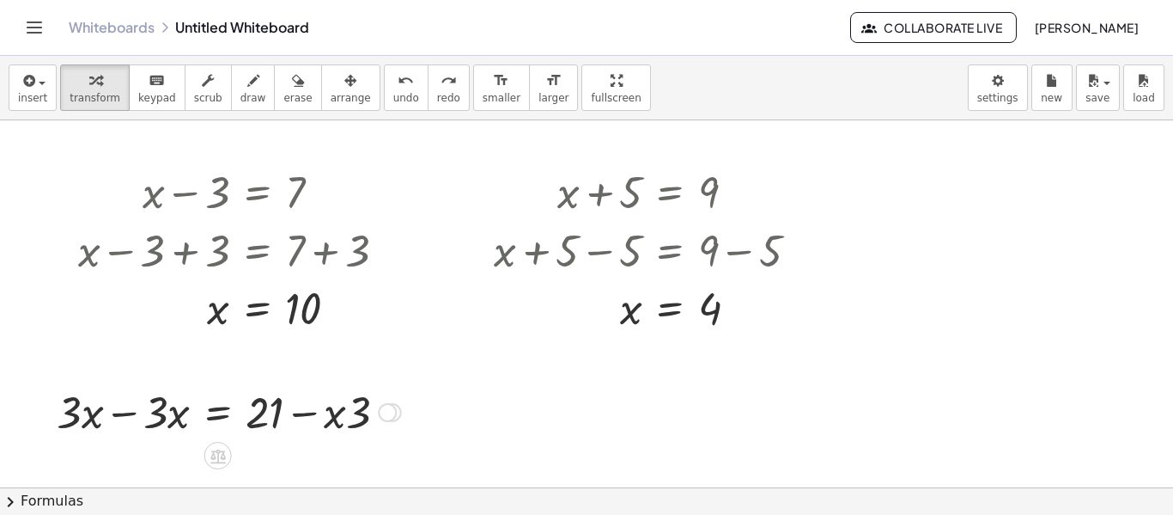
click at [162, 417] on div at bounding box center [229, 410] width 362 height 58
click at [93, 419] on div at bounding box center [229, 410] width 362 height 58
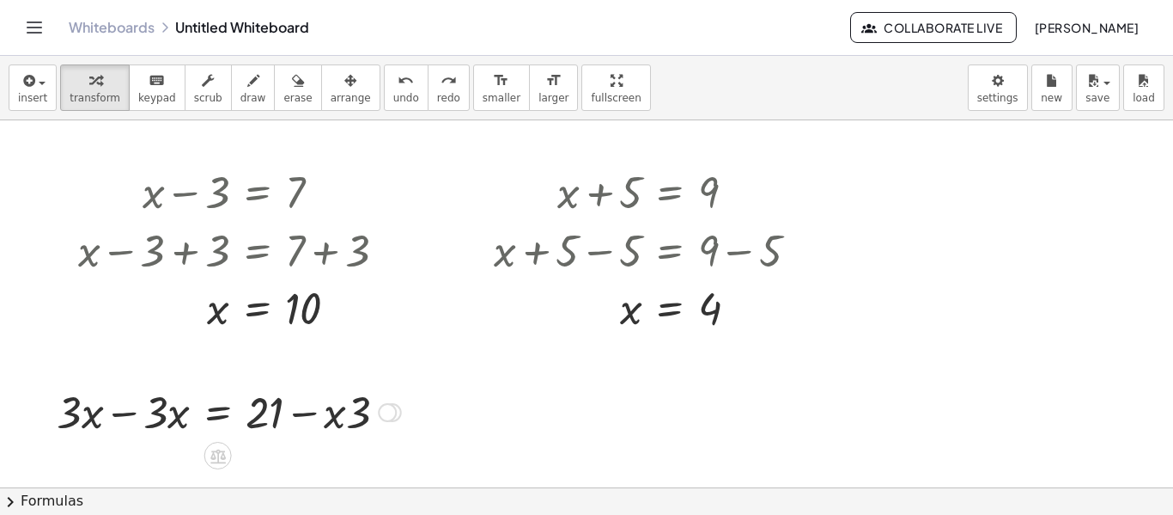
click at [93, 419] on div at bounding box center [229, 410] width 362 height 58
click at [624, 452] on div at bounding box center [586, 487] width 1173 height 734
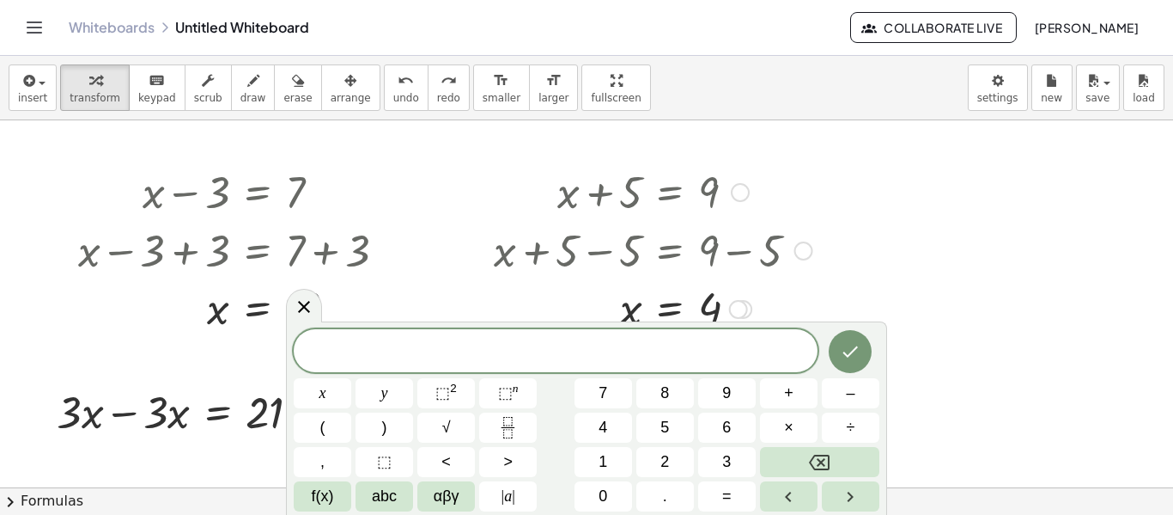
click at [474, 267] on div at bounding box center [481, 248] width 26 height 183
